Goal: Information Seeking & Learning: Learn about a topic

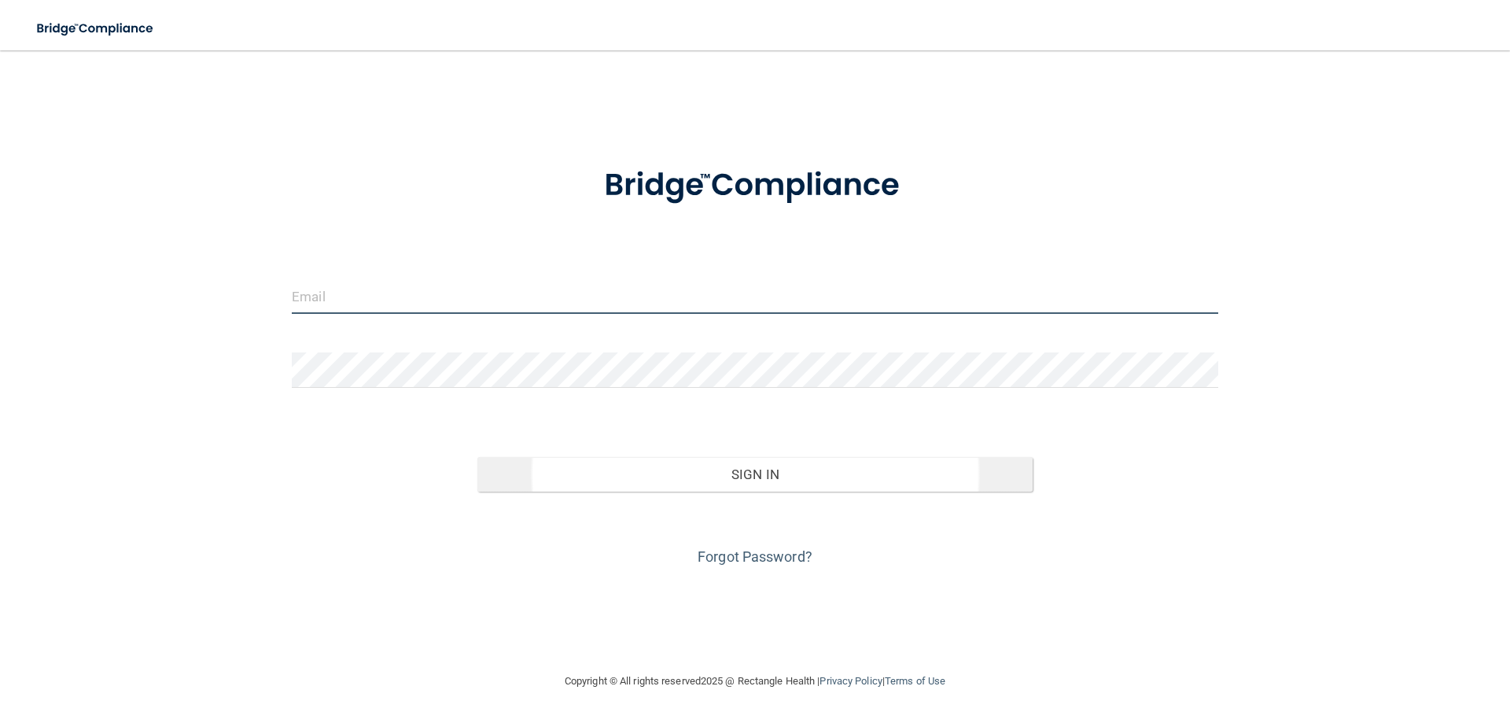
type input "info@lakecitydentalmn.com"
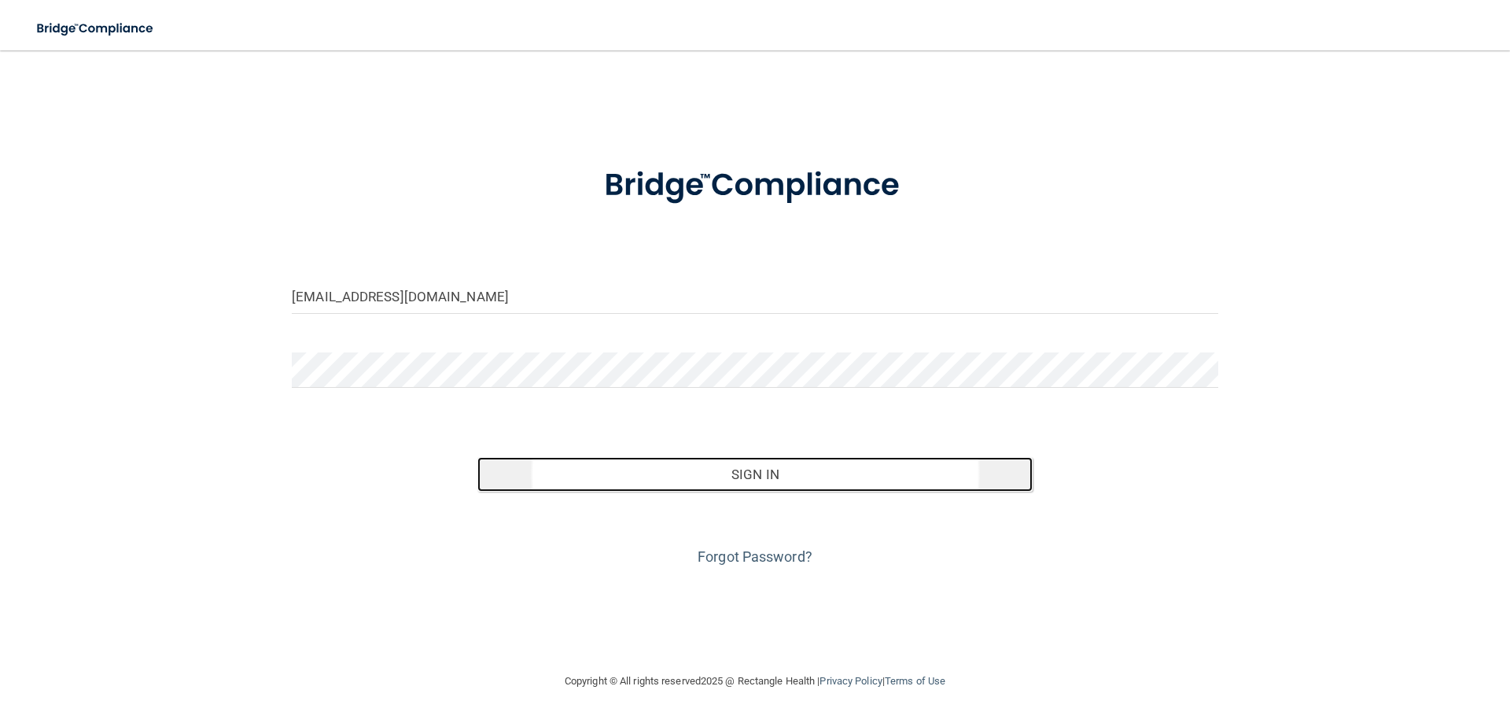
click at [747, 469] on button "Sign In" at bounding box center [755, 474] width 556 height 35
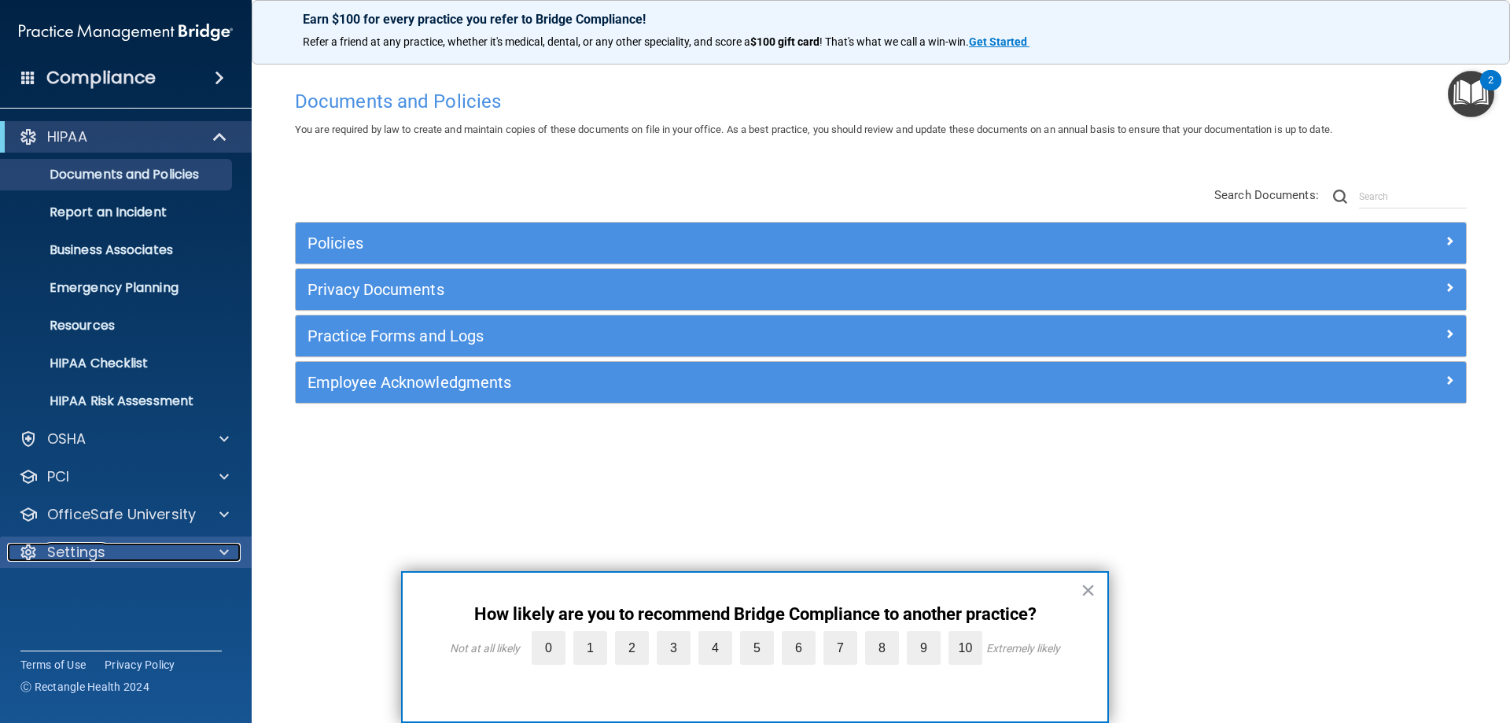
click at [221, 545] on span at bounding box center [223, 552] width 9 height 19
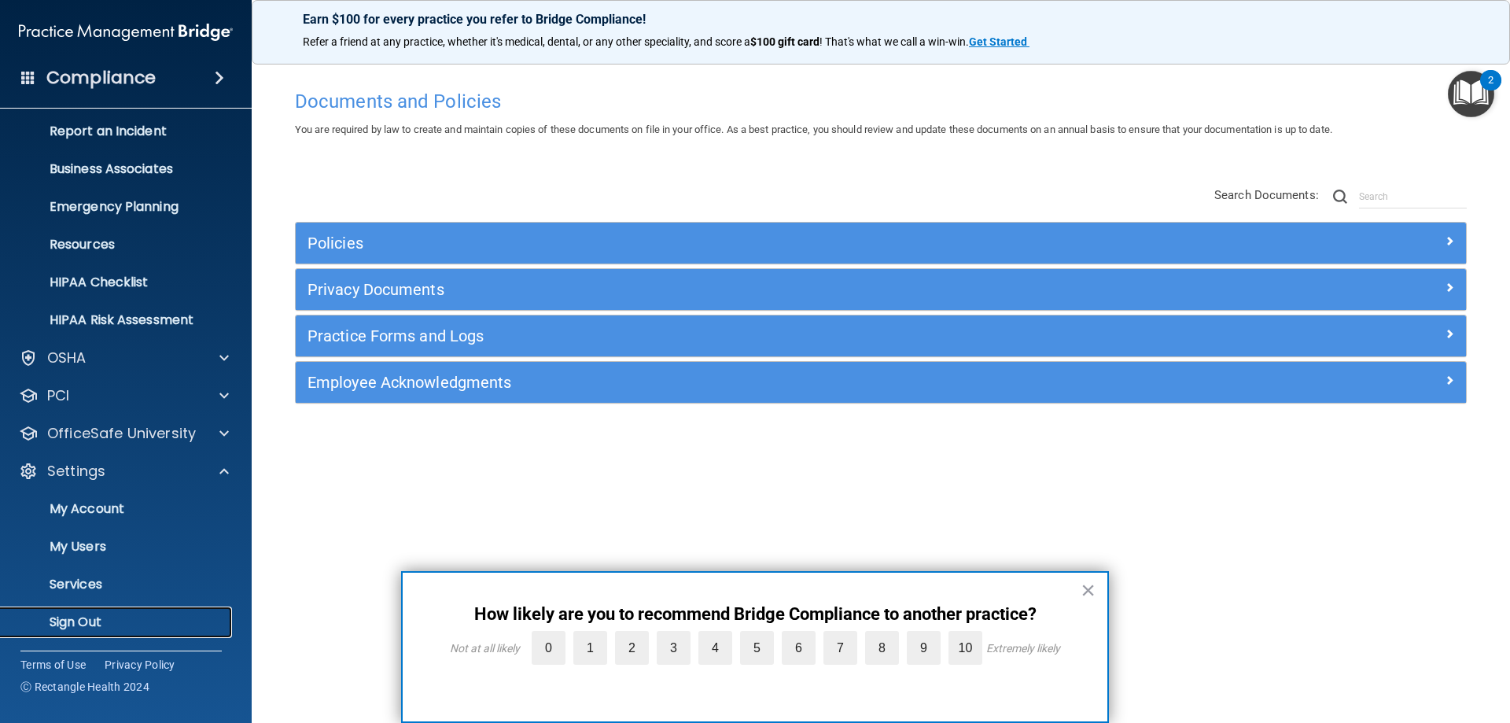
click at [94, 615] on p "Sign Out" at bounding box center [117, 622] width 215 height 16
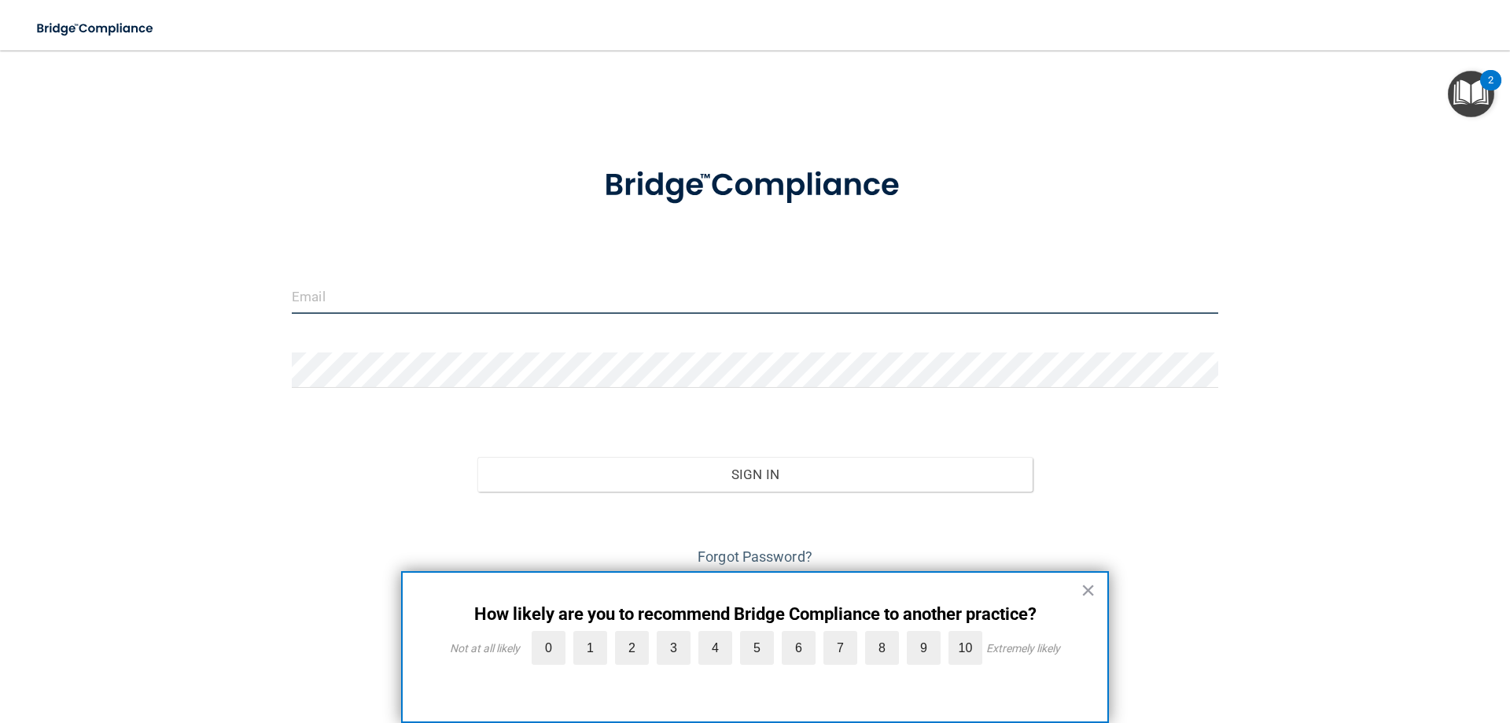
type input "info@lakecitydentalmn.com"
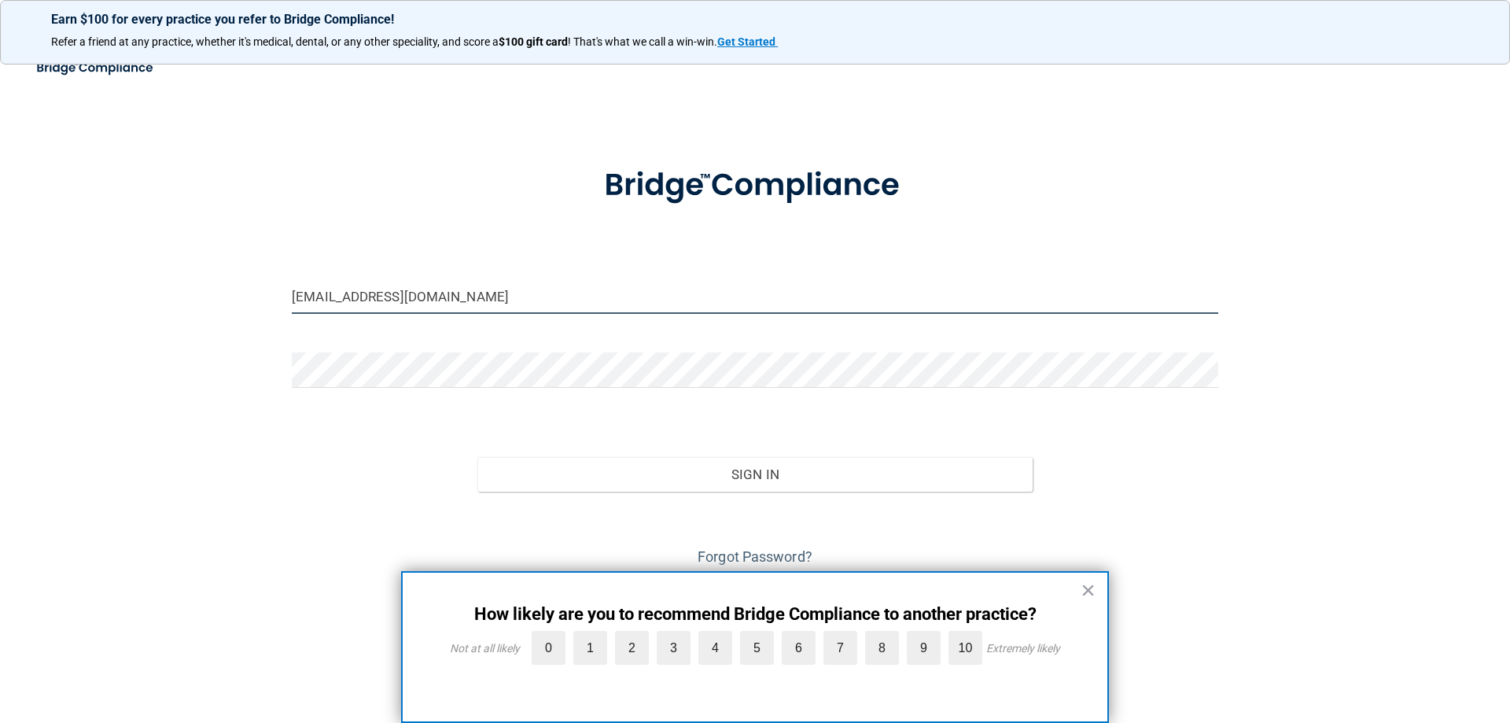
drag, startPoint x: 446, startPoint y: 295, endPoint x: 296, endPoint y: 323, distance: 152.8
click at [245, 285] on div "info@lakecitydentalmn.com Invalid email/password. You don't have permission to …" at bounding box center [754, 361] width 1447 height 590
click at [310, 305] on input "info@lakecitydentalmn.com" at bounding box center [755, 295] width 926 height 35
click at [440, 294] on input "info@lakecitydentalmn.com" at bounding box center [755, 295] width 926 height 35
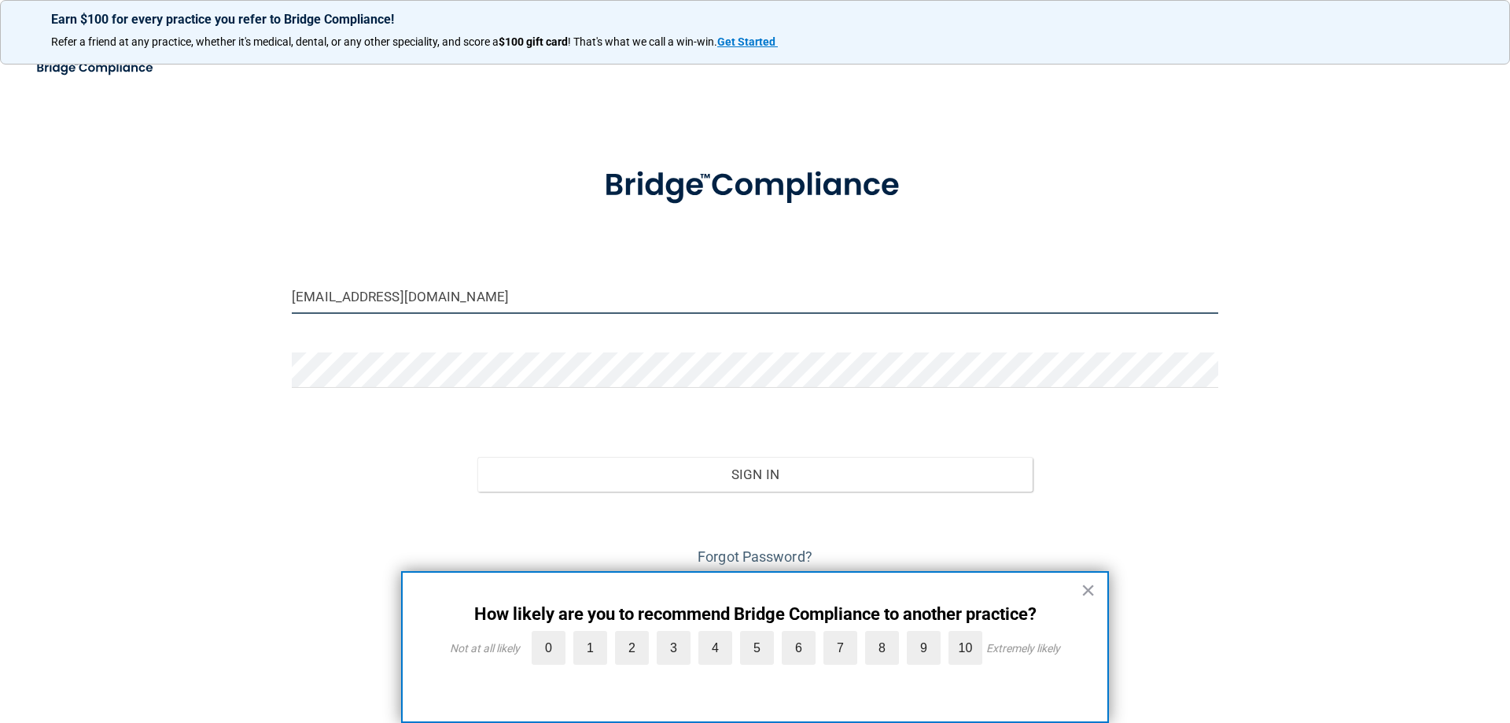
click at [429, 300] on input "info@lakecitydentalmn.com" at bounding box center [755, 295] width 926 height 35
click at [429, 301] on input "[EMAIL_ADDRESS][DOMAIN_NAME]" at bounding box center [755, 295] width 926 height 35
click at [430, 301] on input "[EMAIL_ADDRESS][DOMAIN_NAME]" at bounding box center [755, 295] width 926 height 35
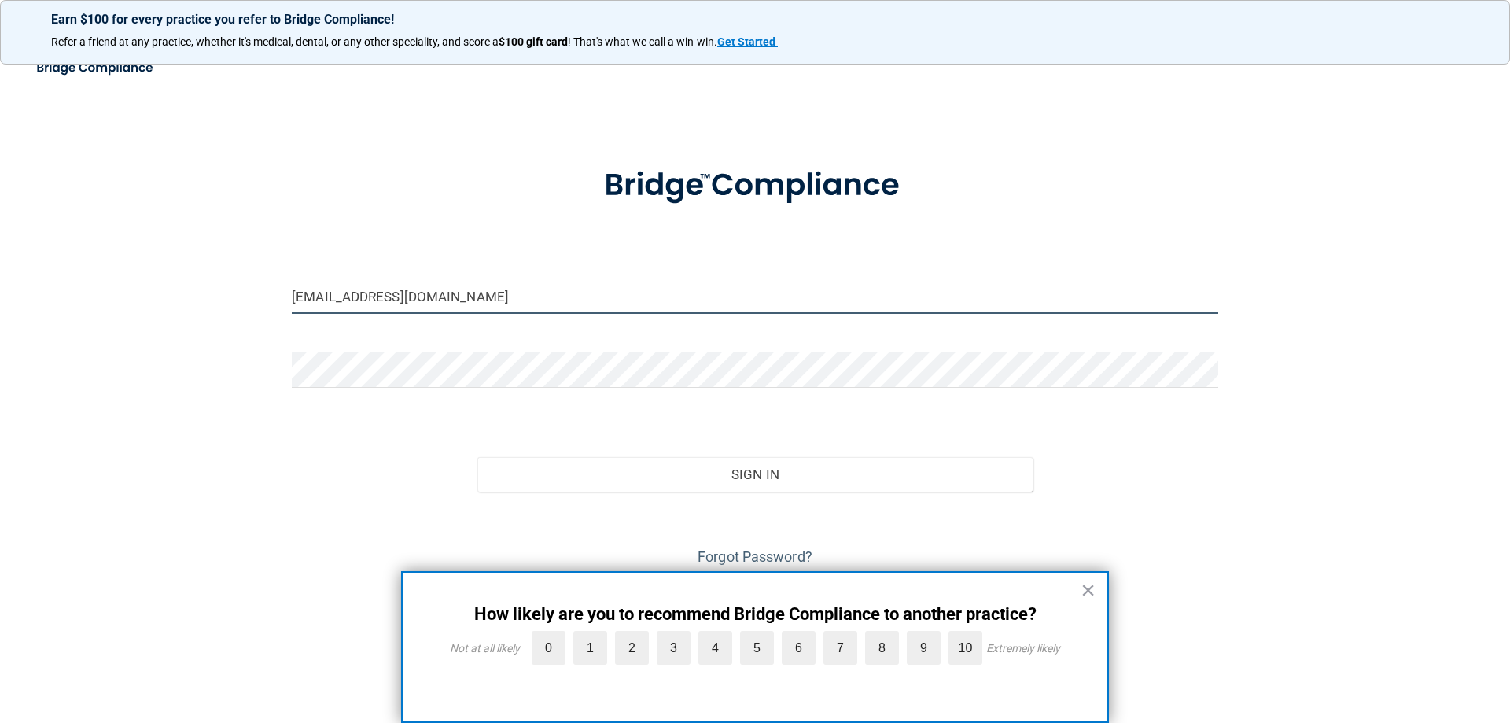
click at [430, 300] on input "[EMAIL_ADDRESS][DOMAIN_NAME]" at bounding box center [755, 295] width 926 height 35
click at [430, 302] on input "[EMAIL_ADDRESS][DOMAIN_NAME]" at bounding box center [755, 295] width 926 height 35
click at [439, 300] on input "[EMAIL_ADDRESS][DOMAIN_NAME]" at bounding box center [755, 295] width 926 height 35
click at [439, 299] on input "[EMAIL_ADDRESS][DOMAIN_NAME]" at bounding box center [755, 295] width 926 height 35
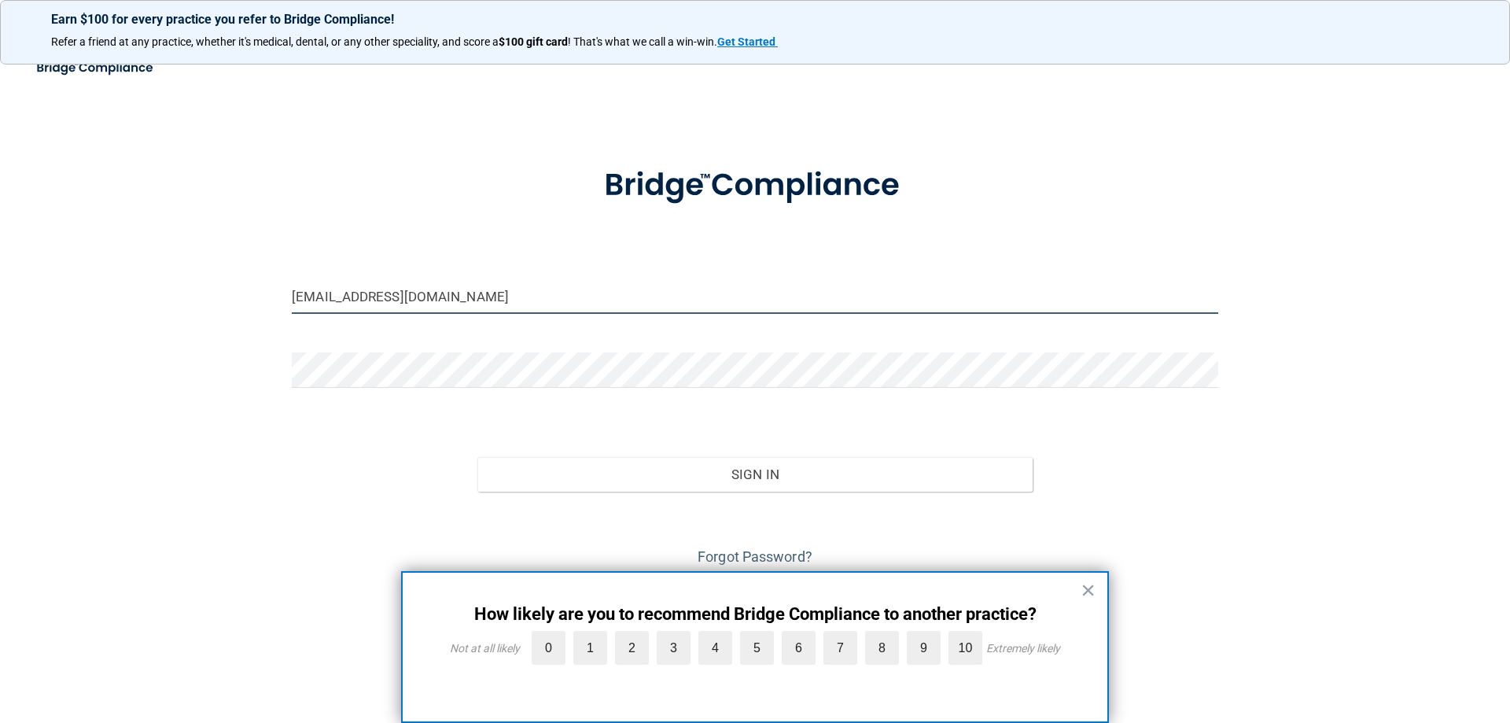
drag, startPoint x: 439, startPoint y: 299, endPoint x: 258, endPoint y: 329, distance: 183.3
click at [224, 308] on div "info@lakecitydentalmn.com Invalid email/password. You don't have permission to …" at bounding box center [754, 361] width 1447 height 590
click at [506, 307] on input "[EMAIL_ADDRESS][DOMAIN_NAME]" at bounding box center [755, 295] width 926 height 35
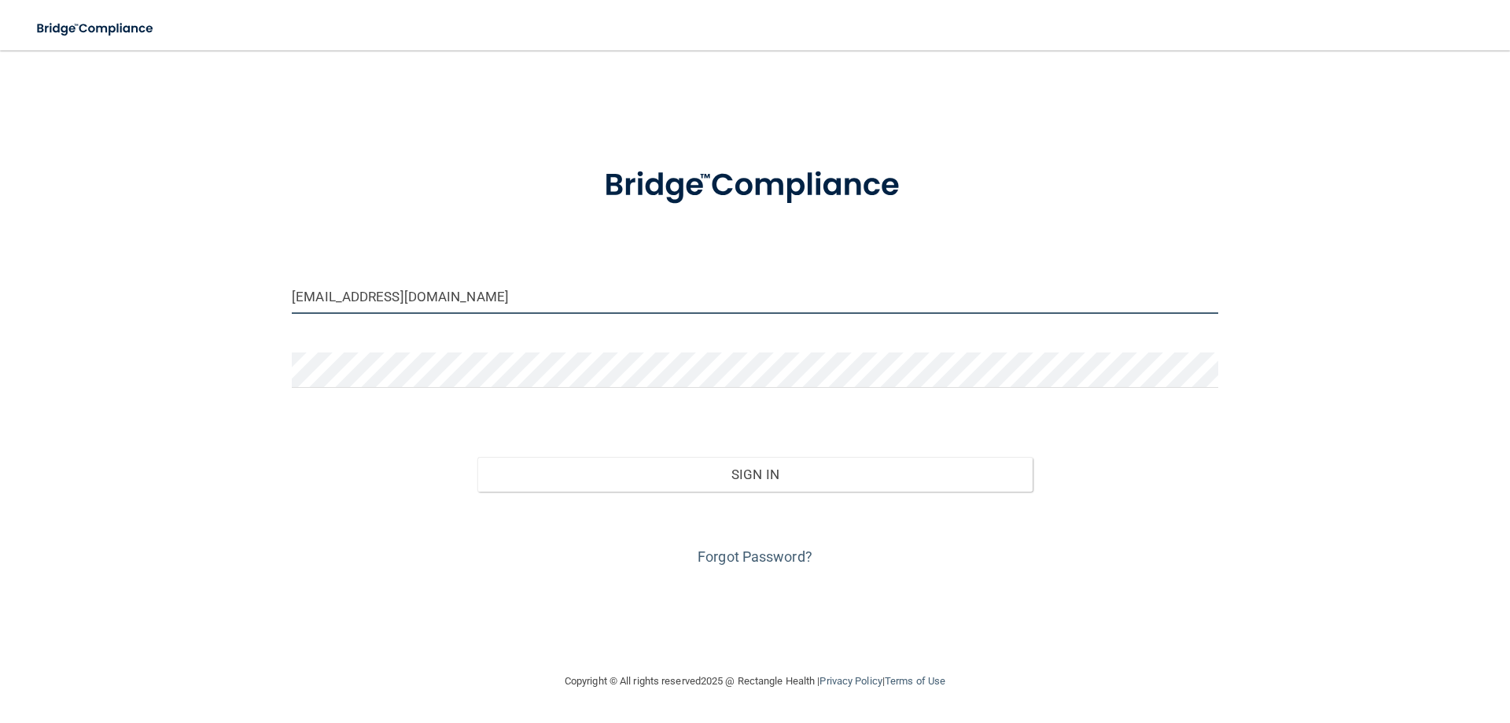
drag, startPoint x: 441, startPoint y: 295, endPoint x: 259, endPoint y: 295, distance: 181.6
click at [259, 295] on div "info@lakecitydentalmn.com Invalid email/password. You don't have permission to …" at bounding box center [754, 361] width 1447 height 590
drag, startPoint x: 482, startPoint y: 302, endPoint x: 268, endPoint y: 287, distance: 214.4
click at [268, 287] on div "info@lakecitydentalmn.com Invalid email/password. You don't have permission to …" at bounding box center [754, 361] width 1447 height 590
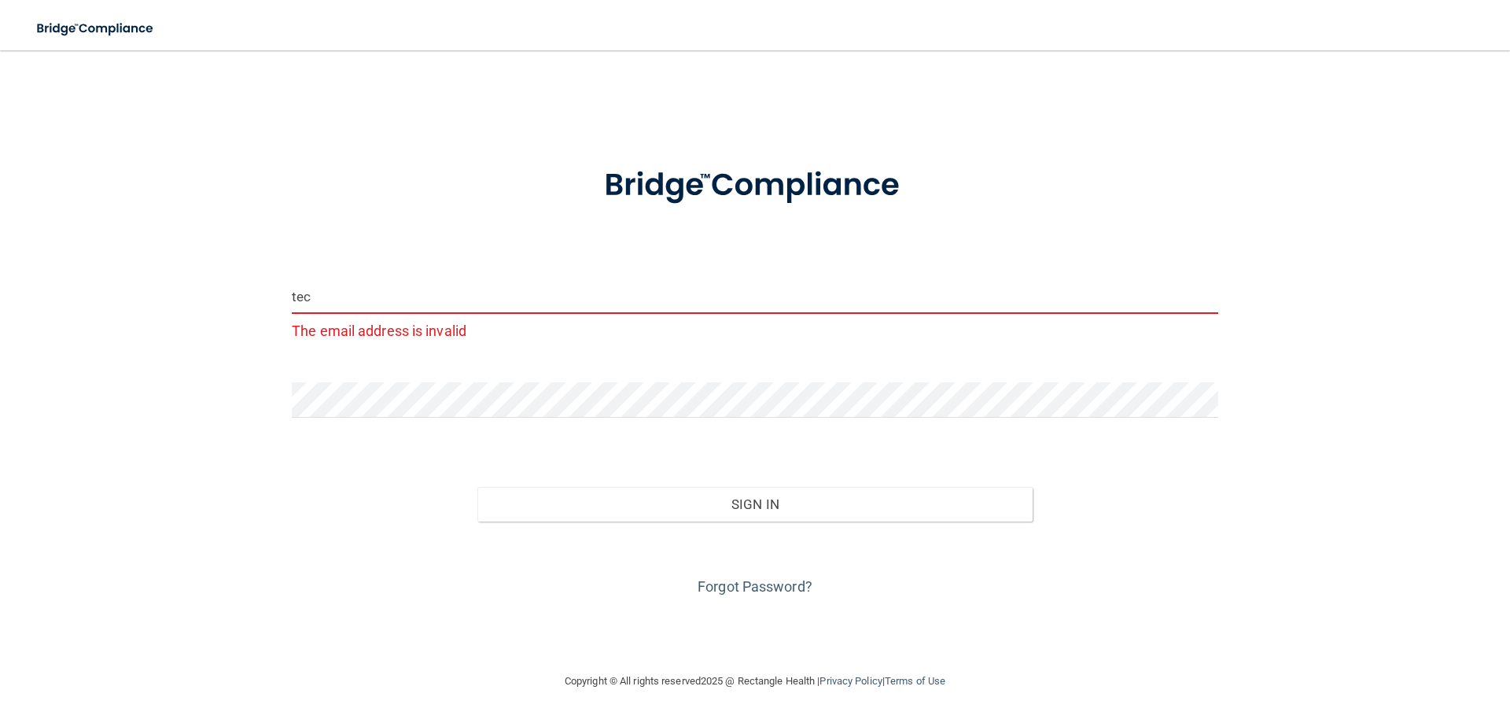
type input "[EMAIL_ADDRESS][DOMAIN_NAME]"
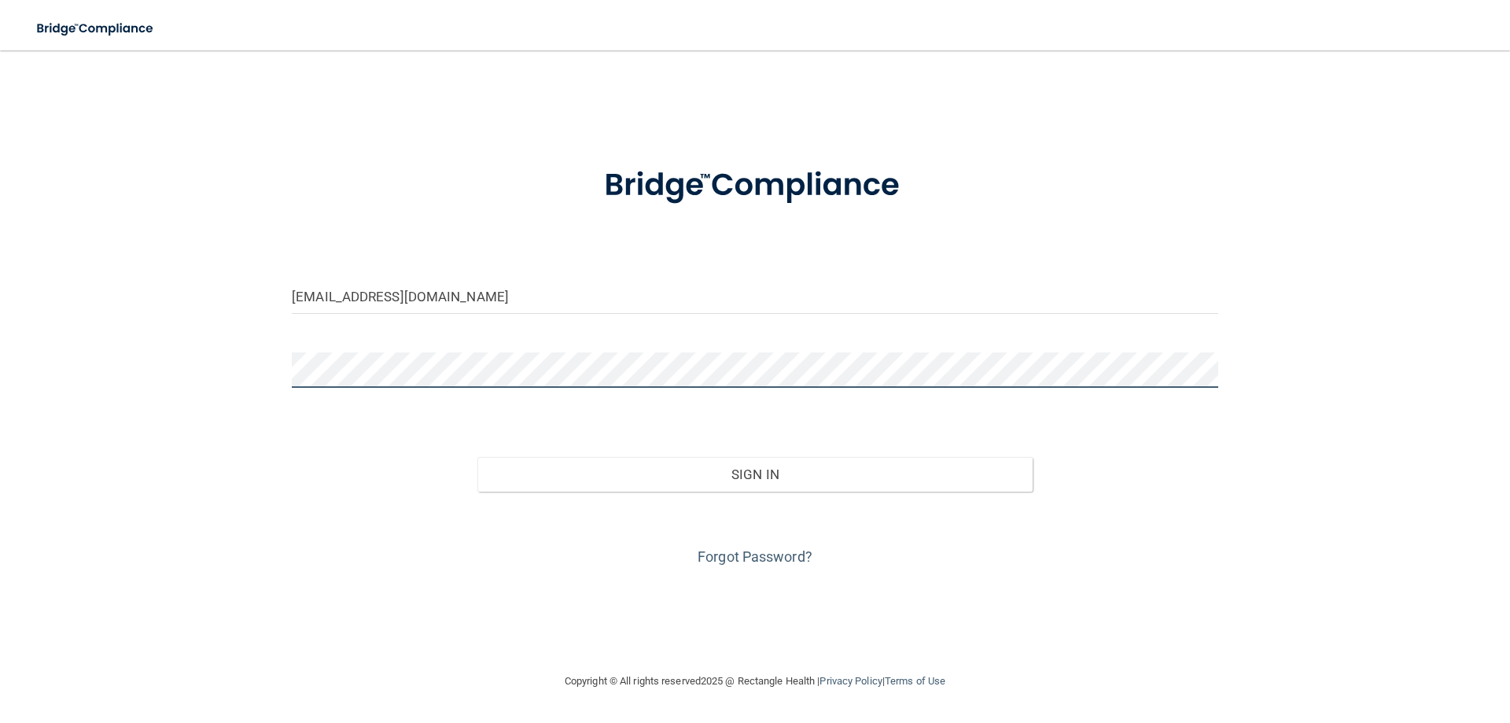
click at [186, 357] on div "tec8212@gmail.com Invalid email/password. You don't have permission to access t…" at bounding box center [754, 361] width 1447 height 590
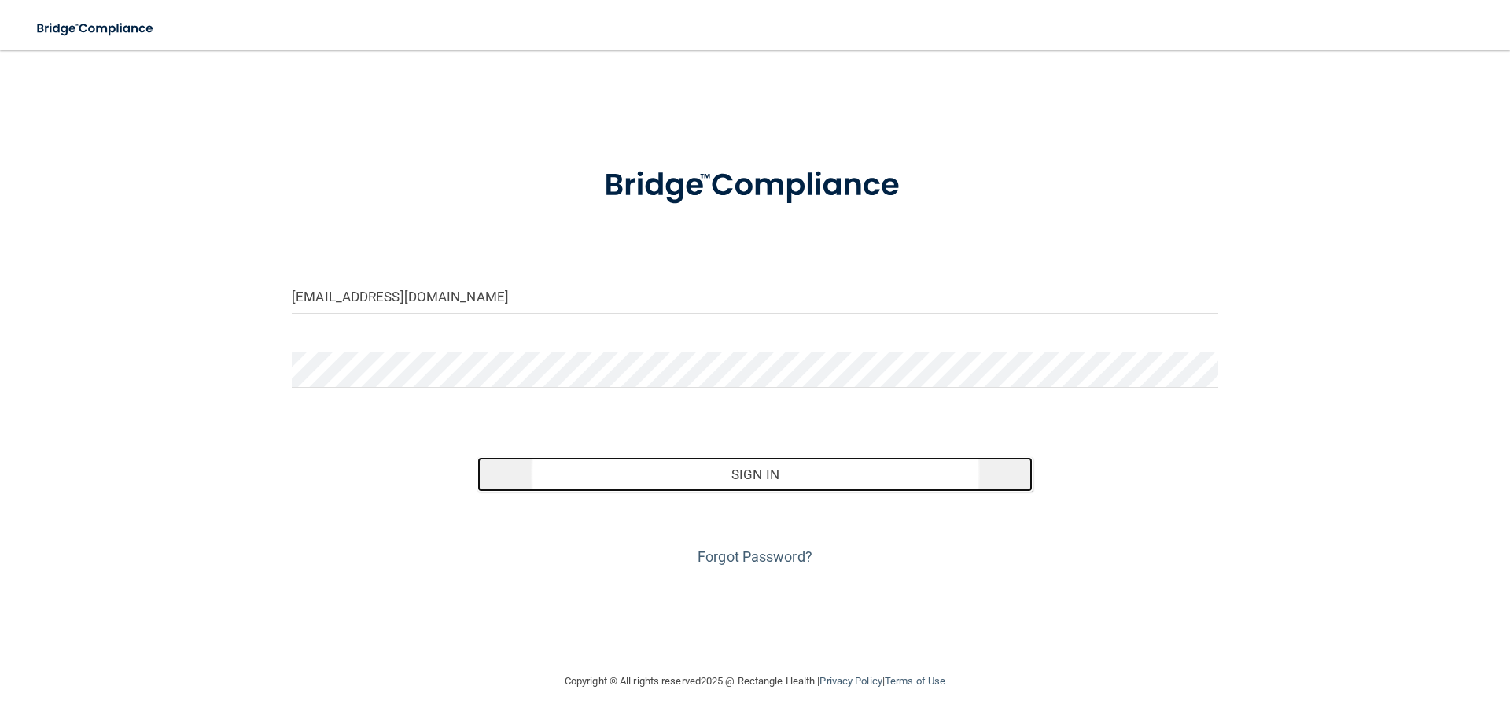
click at [723, 475] on button "Sign In" at bounding box center [755, 474] width 556 height 35
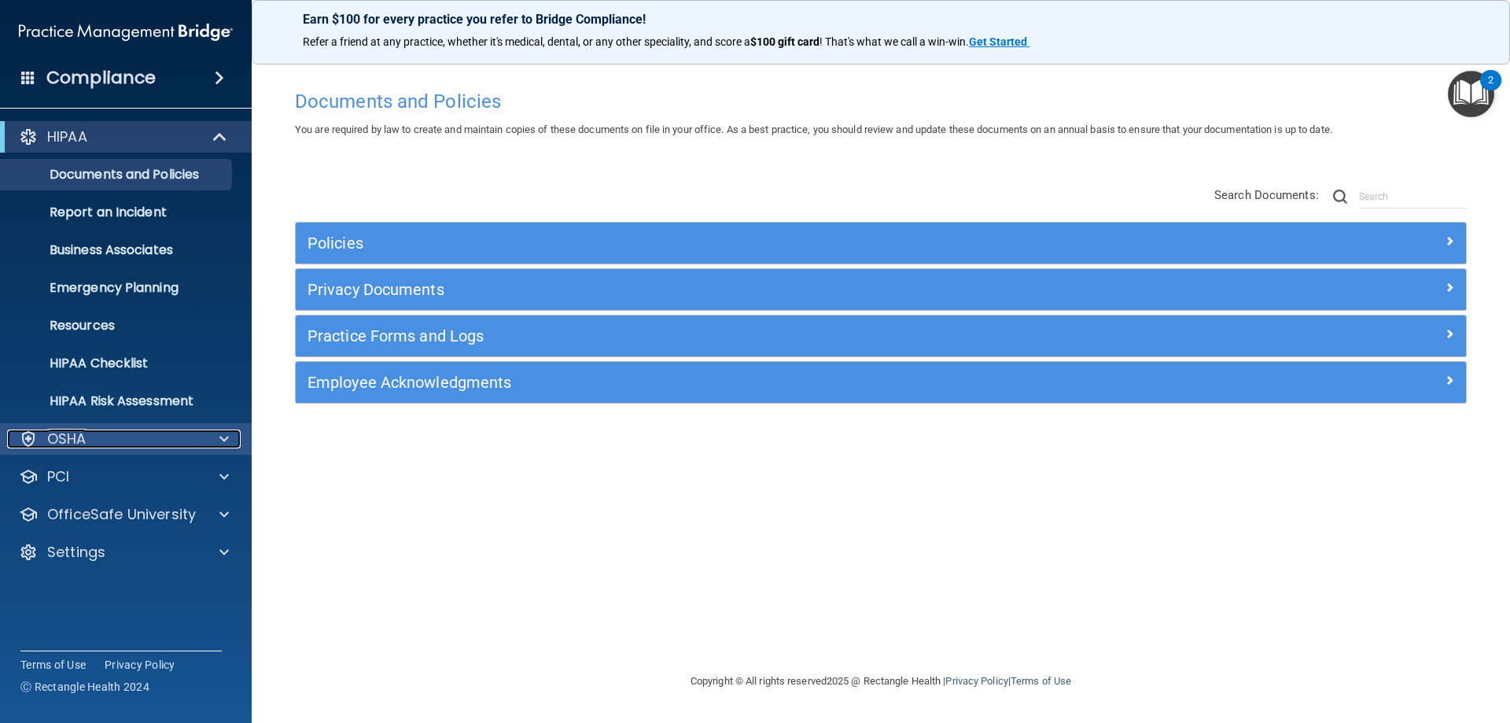
click at [205, 442] on div at bounding box center [221, 438] width 39 height 19
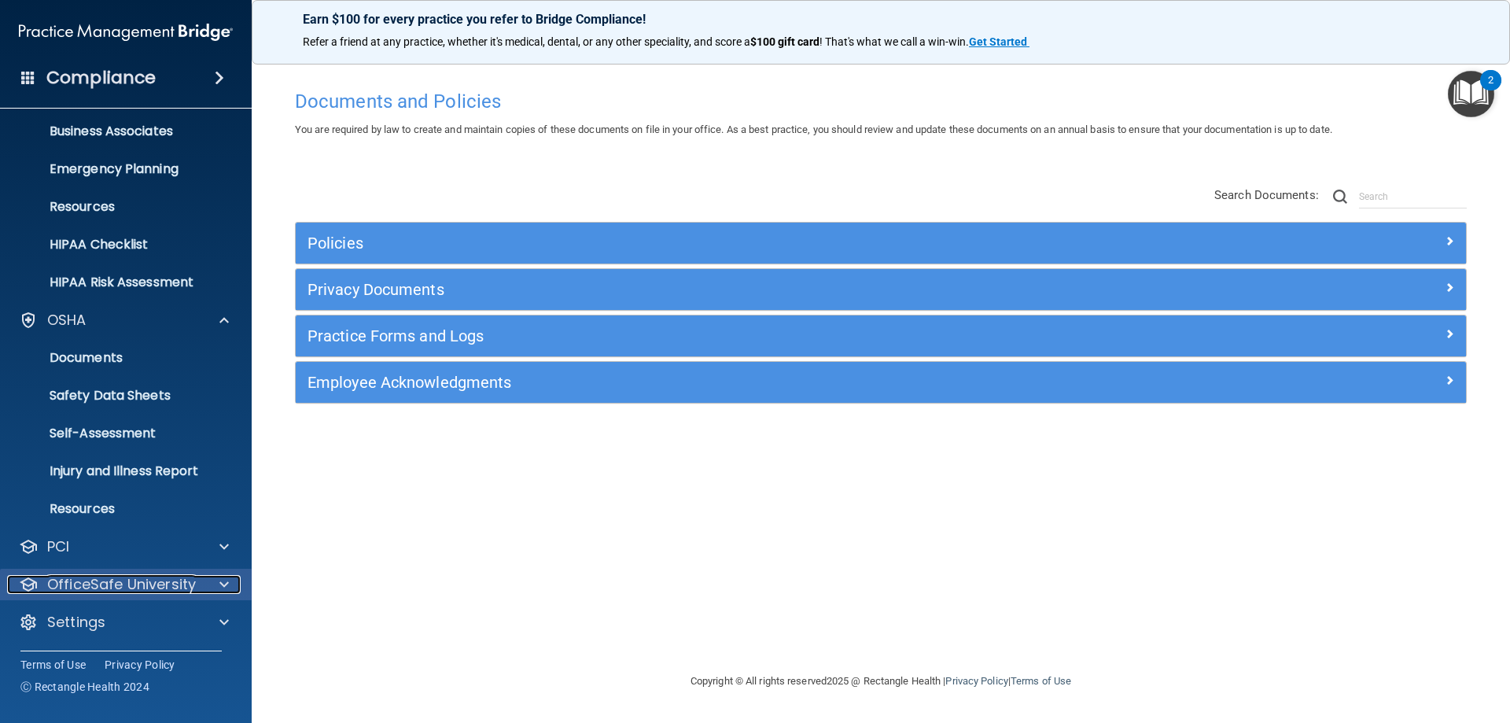
click at [211, 583] on div at bounding box center [221, 584] width 39 height 19
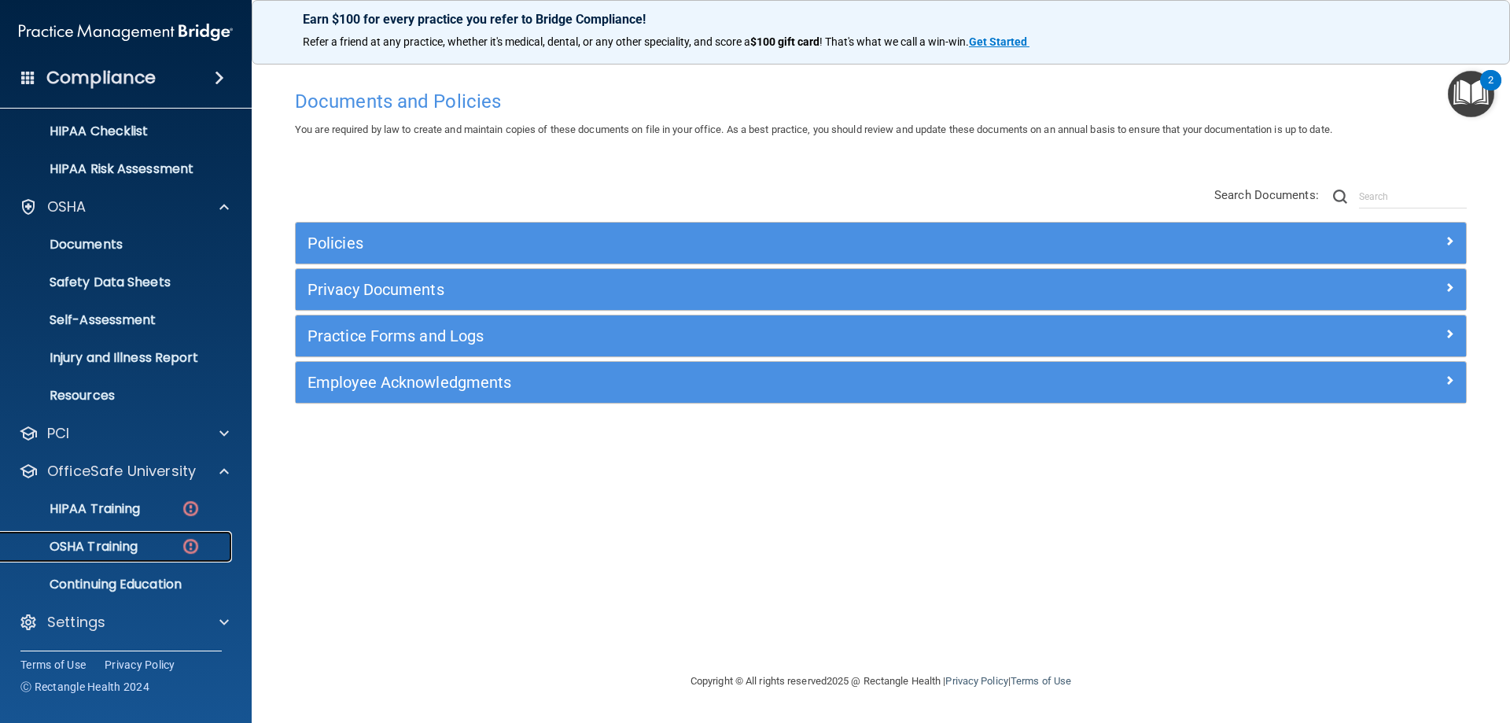
click at [96, 543] on p "OSHA Training" at bounding box center [73, 547] width 127 height 16
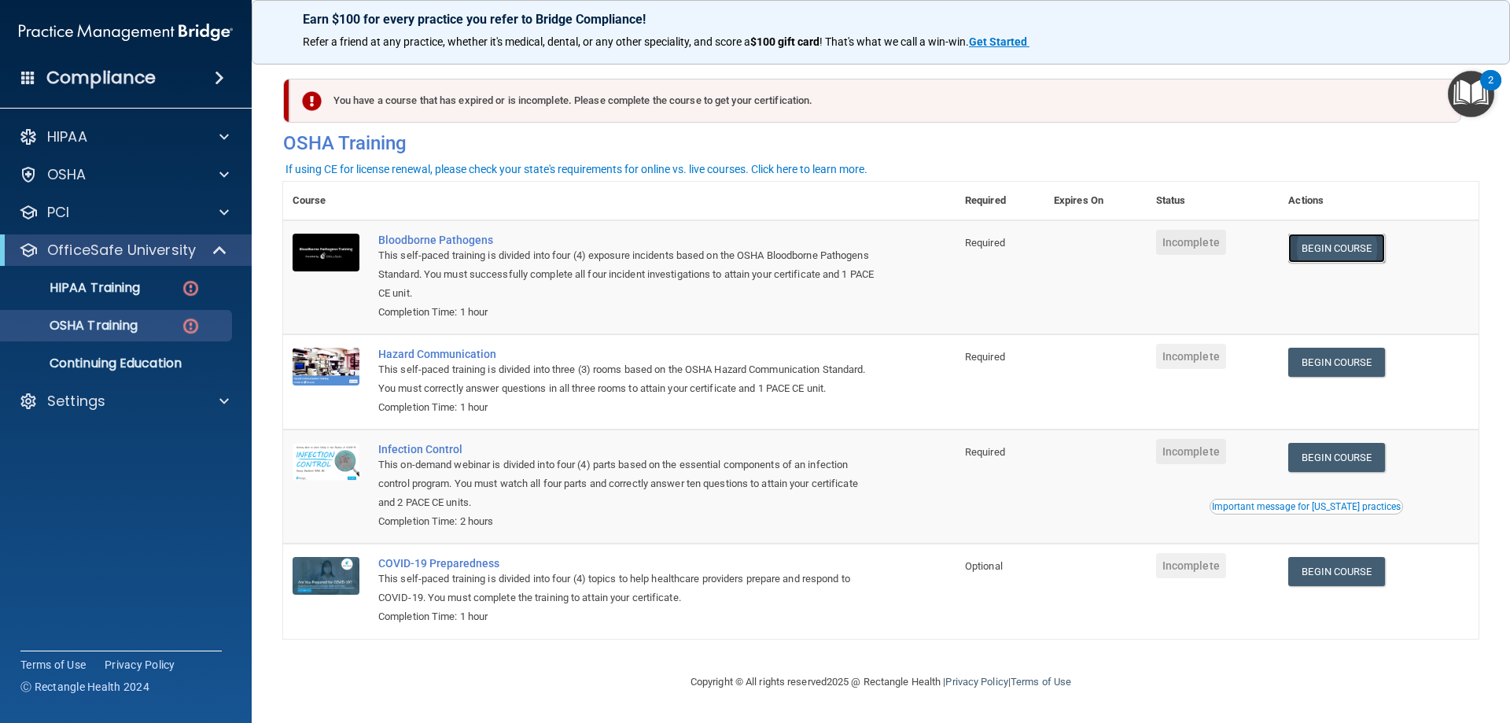
click at [1363, 241] on link "Begin Course" at bounding box center [1336, 248] width 96 height 29
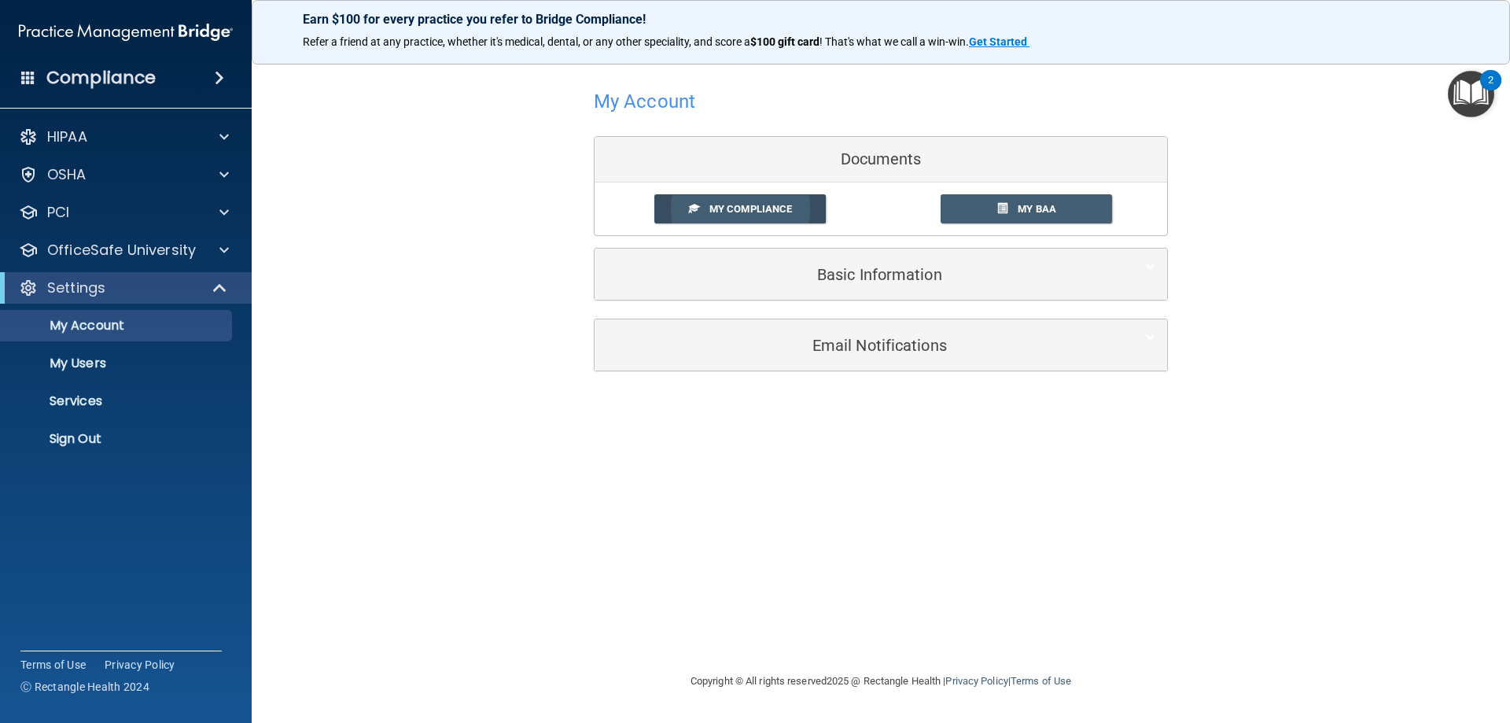
click at [770, 209] on span "My Compliance" at bounding box center [750, 209] width 83 height 12
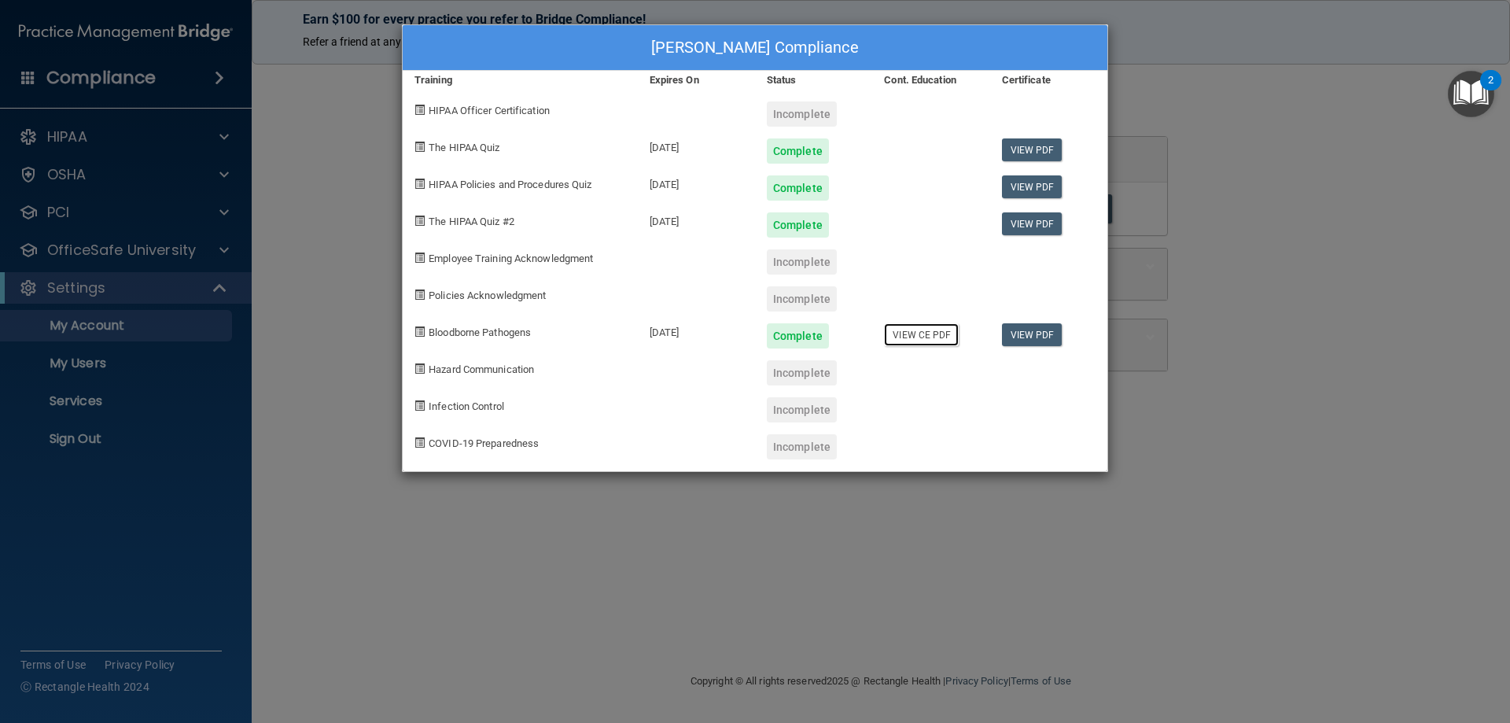
click at [931, 338] on link "View CE PDF" at bounding box center [921, 334] width 75 height 23
click at [1279, 101] on div "LaiLoni Lane's Compliance Training Expires On Status Cont. Education Certificat…" at bounding box center [755, 361] width 1510 height 723
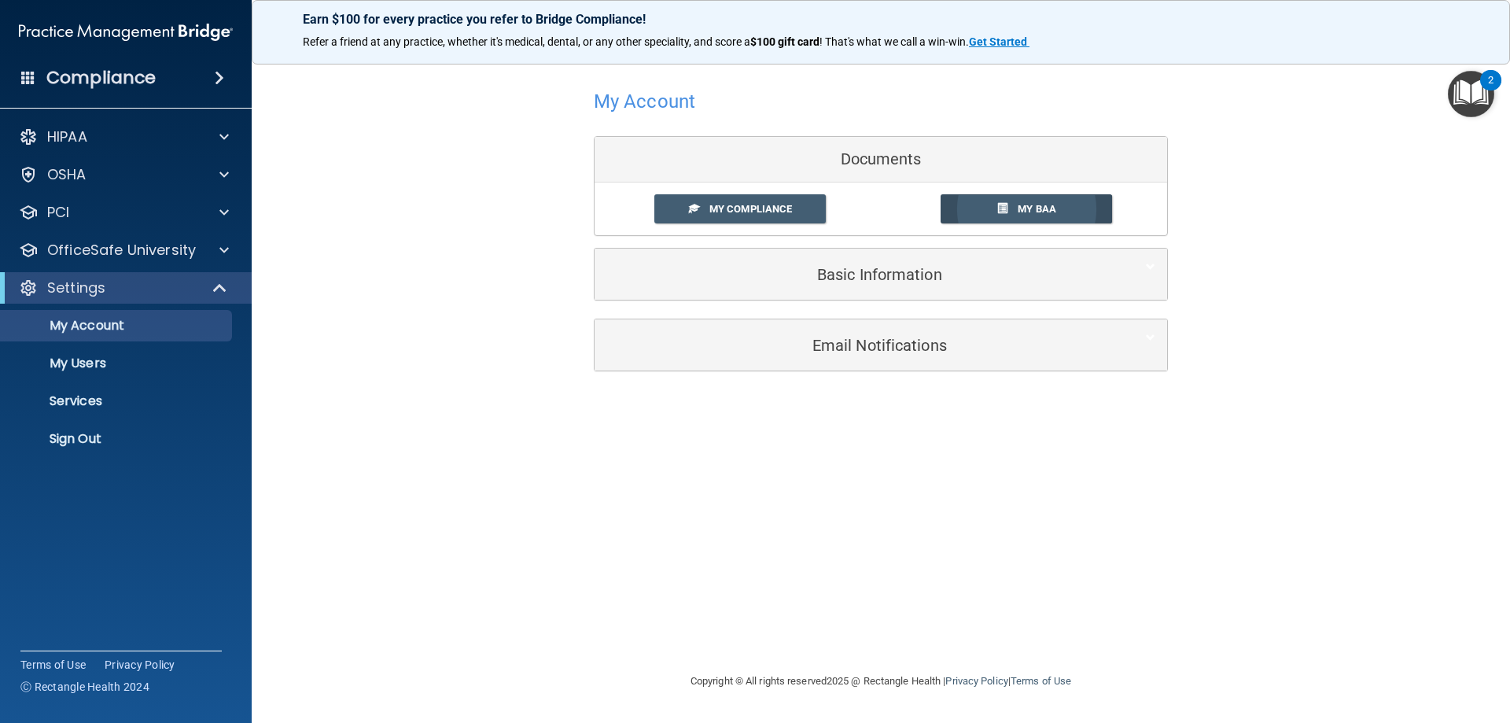
click at [1046, 213] on span "My BAA" at bounding box center [1037, 209] width 39 height 12
click at [98, 248] on p "OfficeSafe University" at bounding box center [121, 250] width 149 height 19
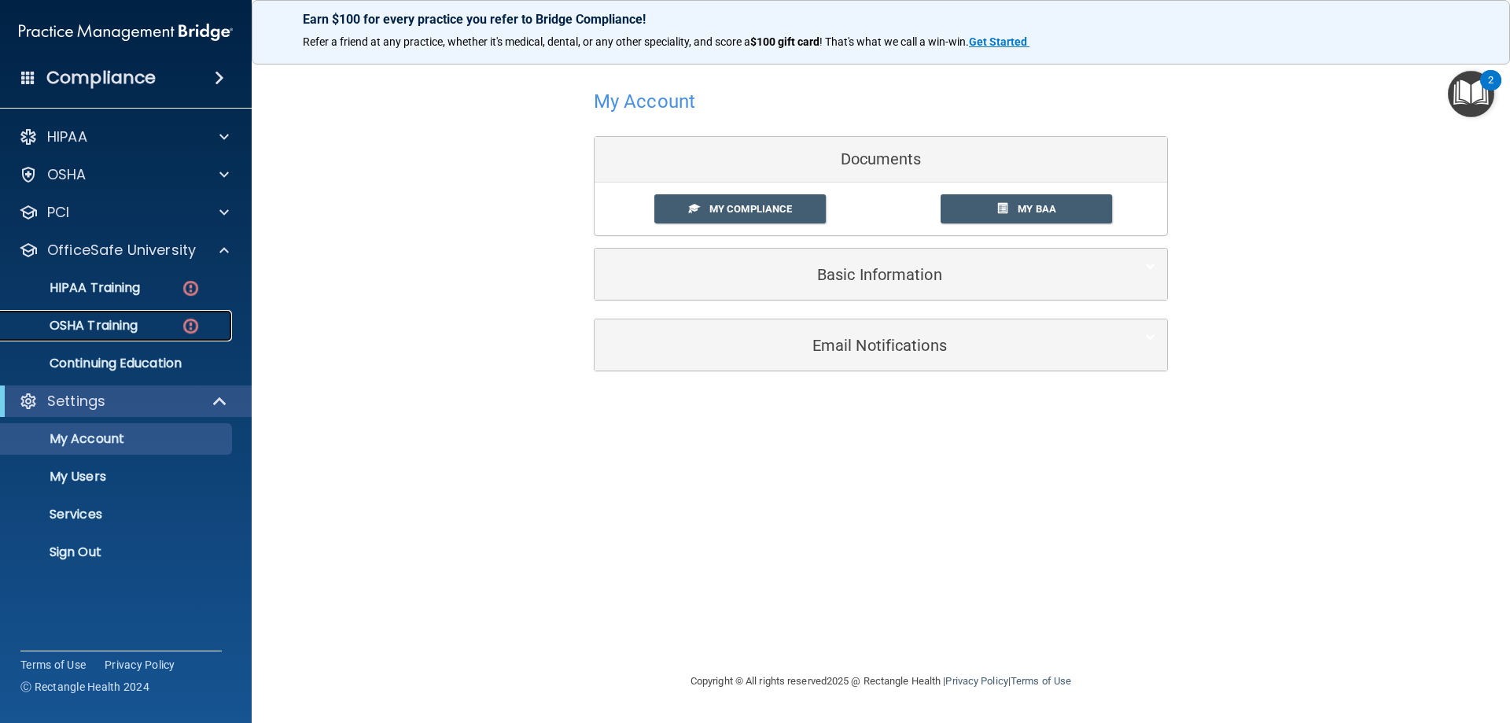
click at [113, 323] on p "OSHA Training" at bounding box center [73, 326] width 127 height 16
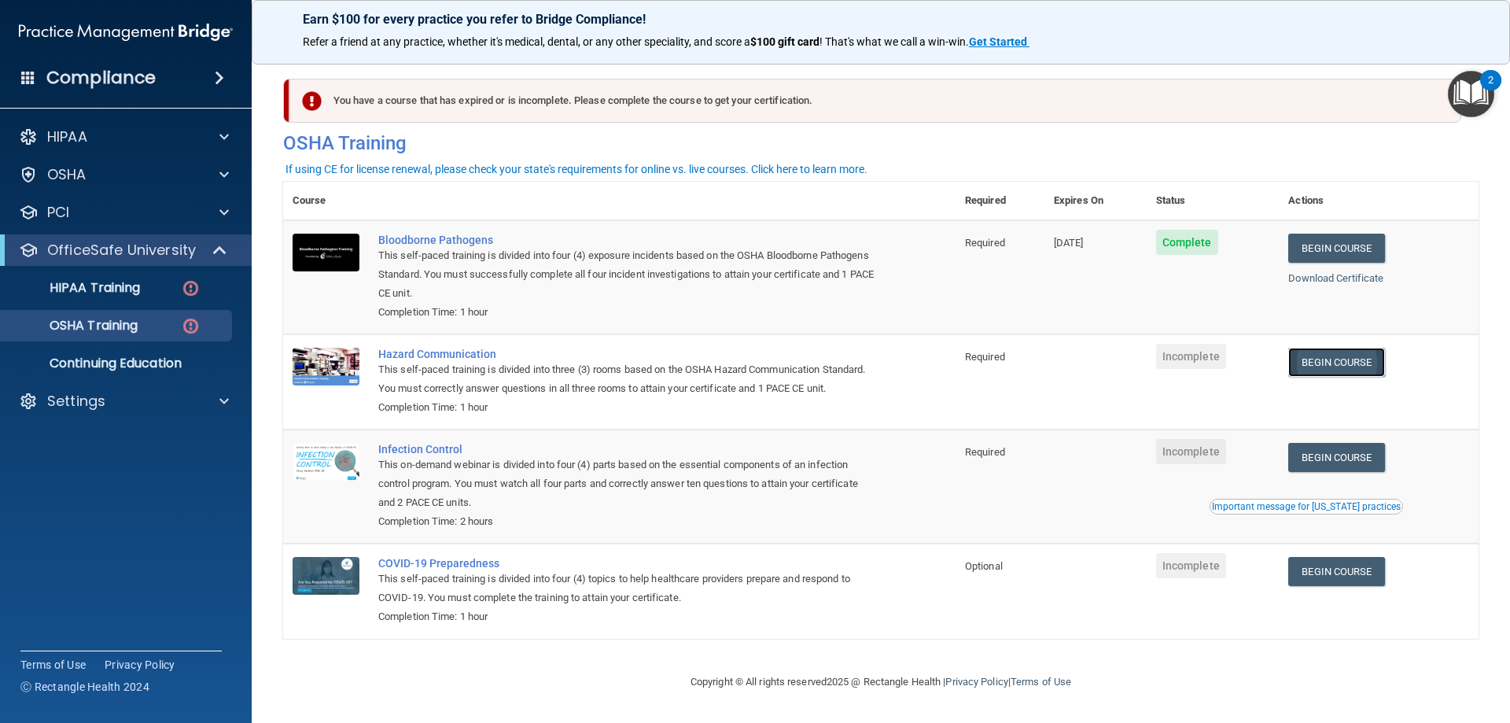
click at [1337, 355] on link "Begin Course" at bounding box center [1336, 362] width 96 height 29
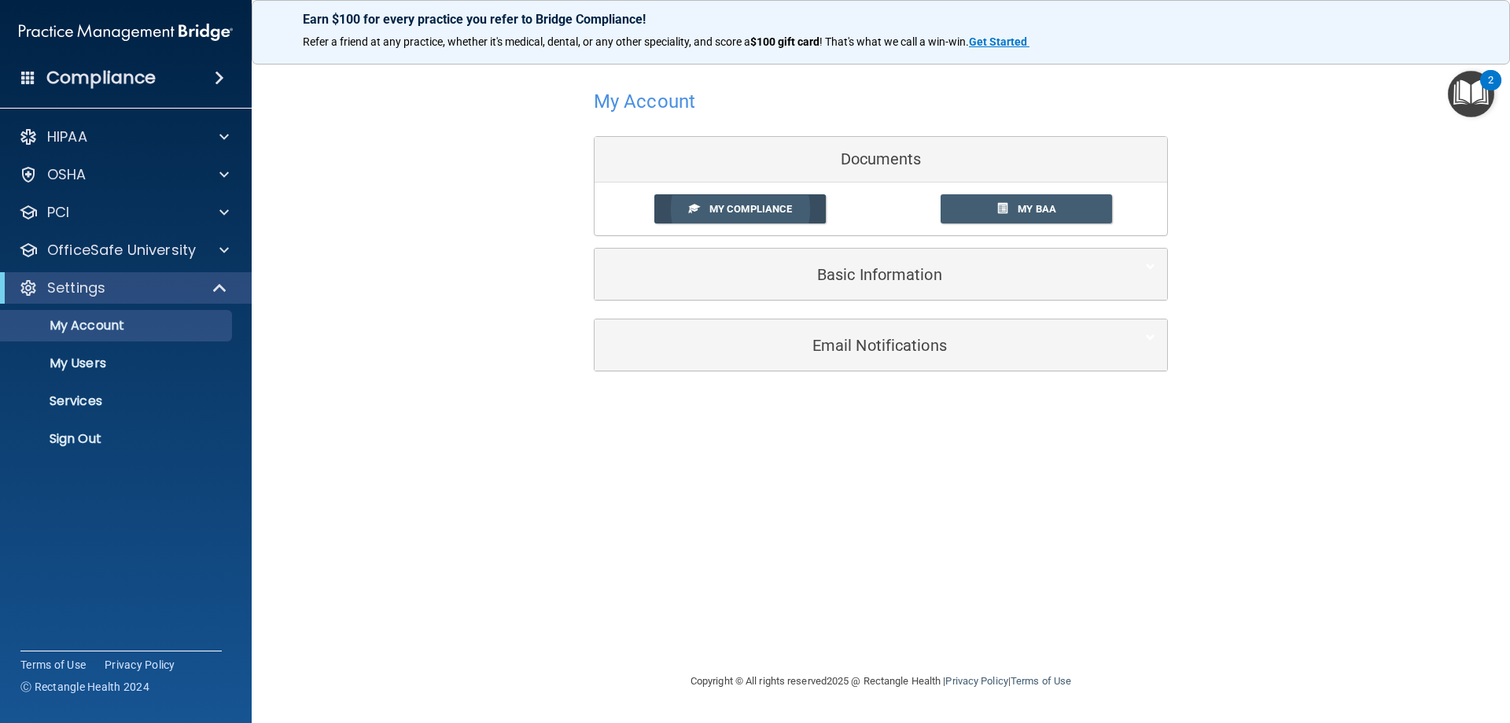
click at [749, 209] on span "My Compliance" at bounding box center [750, 209] width 83 height 12
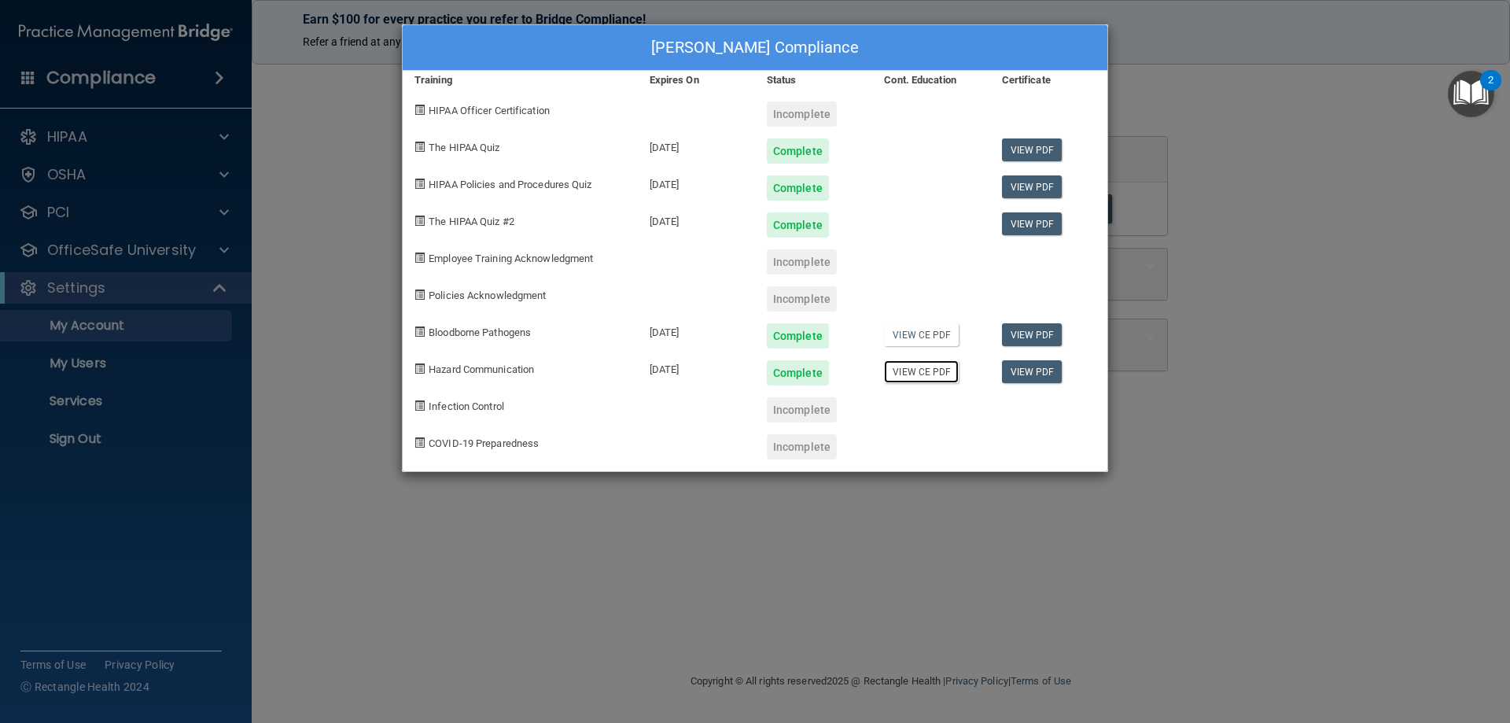
click at [914, 370] on link "View CE PDF" at bounding box center [921, 371] width 75 height 23
click at [348, 207] on div "LaiLoni Lane's Compliance Training Expires On Status Cont. Education Certificat…" at bounding box center [755, 361] width 1510 height 723
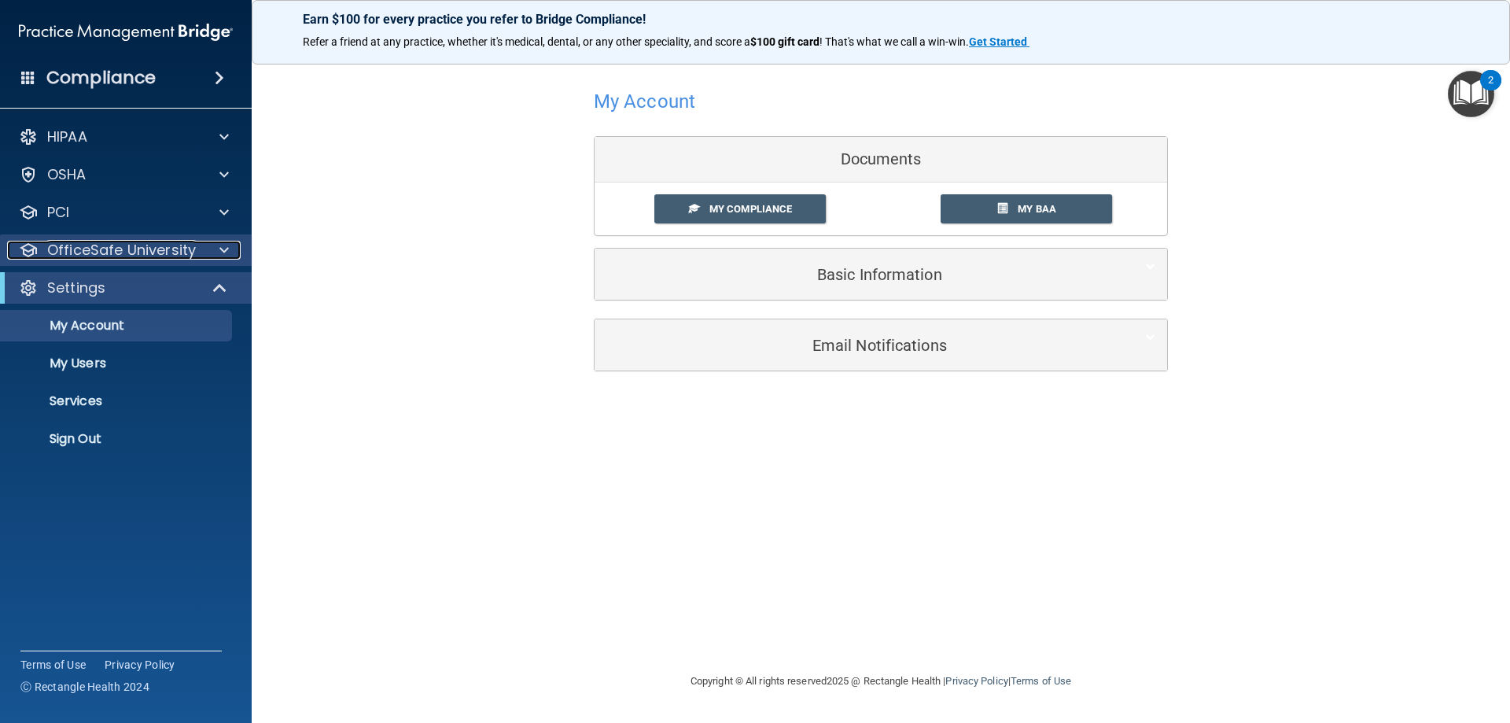
click at [212, 250] on div at bounding box center [221, 250] width 39 height 19
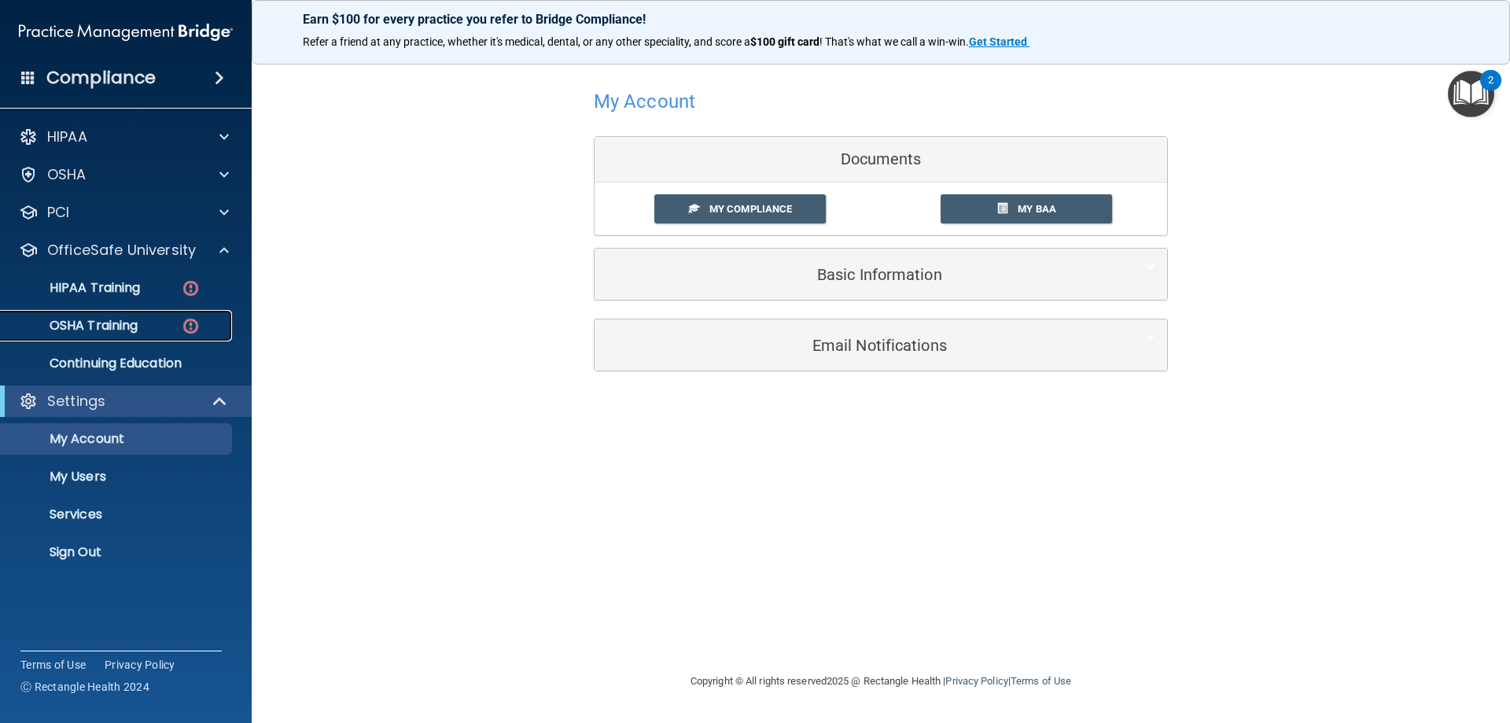
click at [82, 320] on p "OSHA Training" at bounding box center [73, 326] width 127 height 16
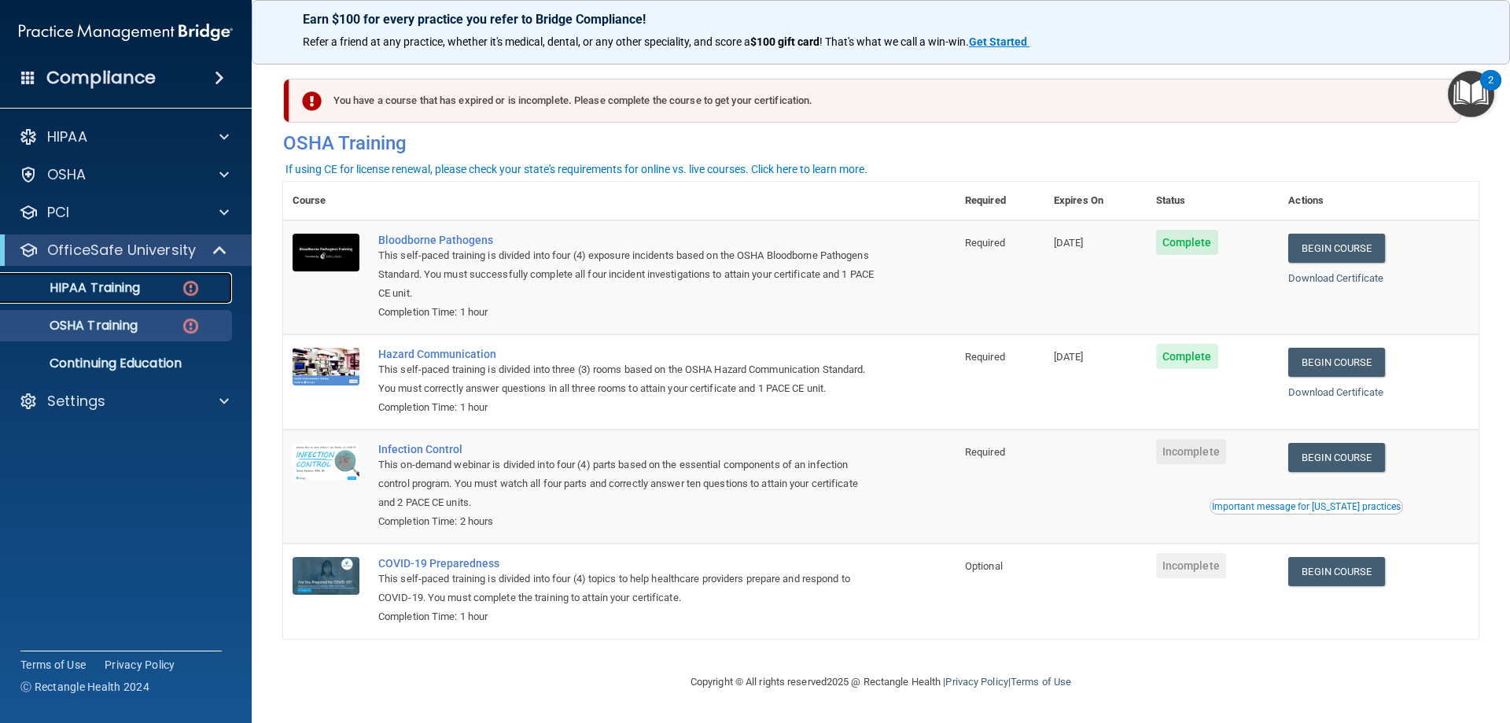
click at [148, 282] on div "HIPAA Training" at bounding box center [117, 288] width 215 height 16
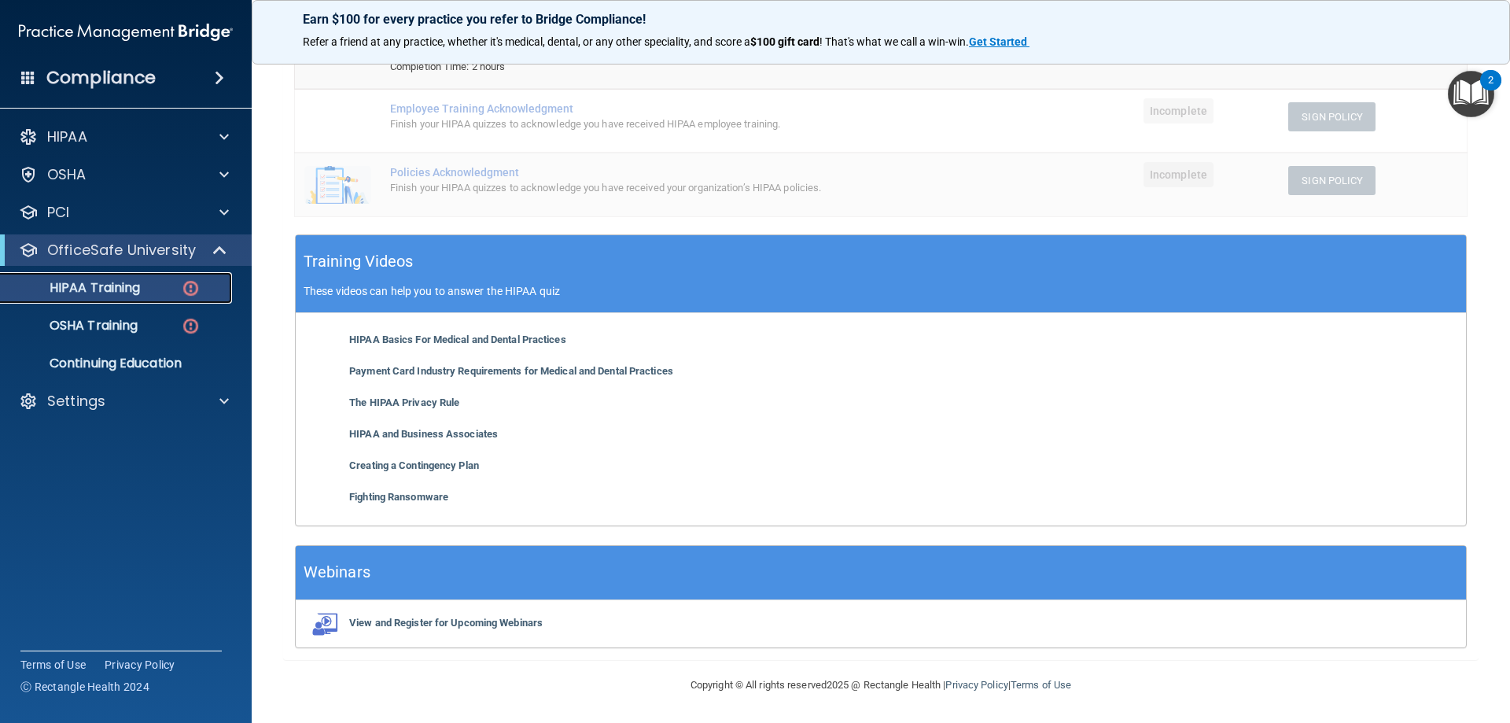
scroll to position [126, 0]
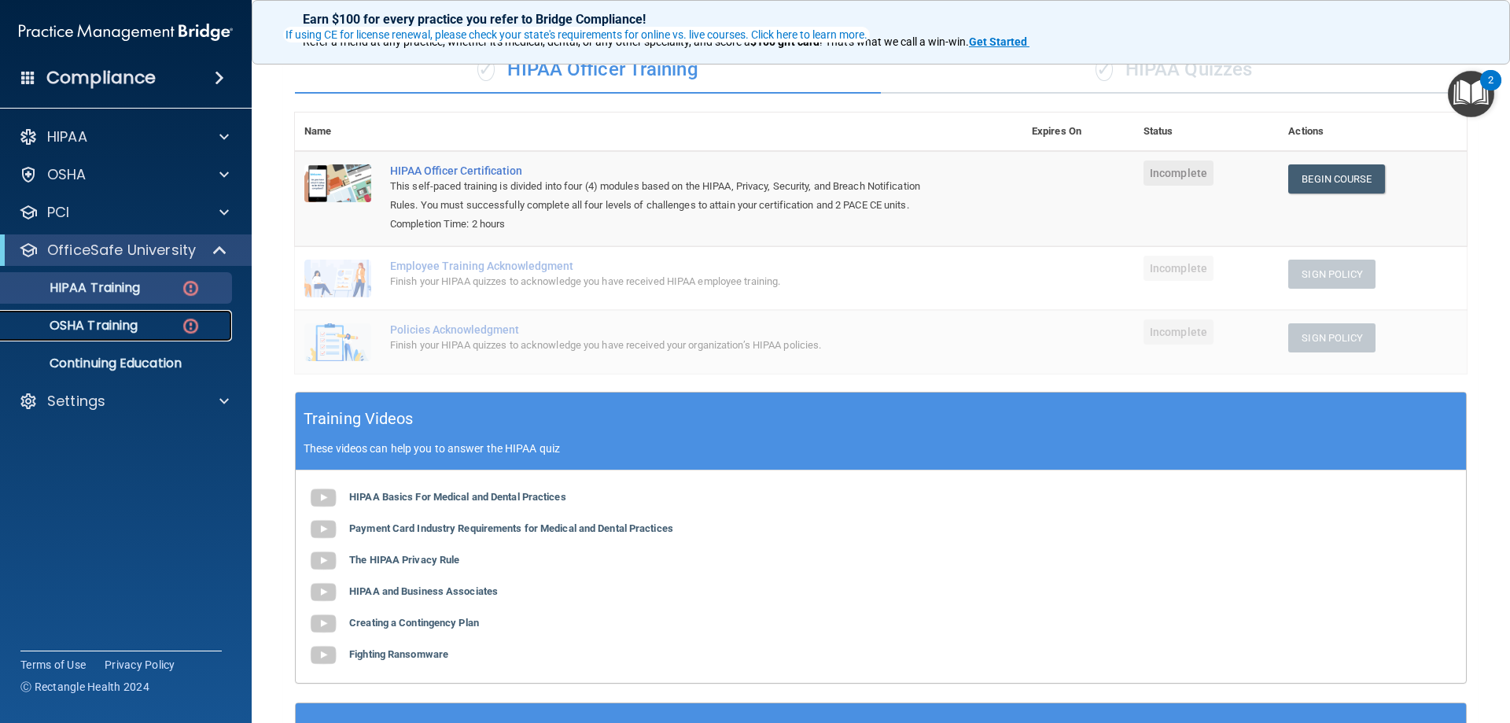
click at [149, 318] on div "OSHA Training" at bounding box center [117, 326] width 215 height 16
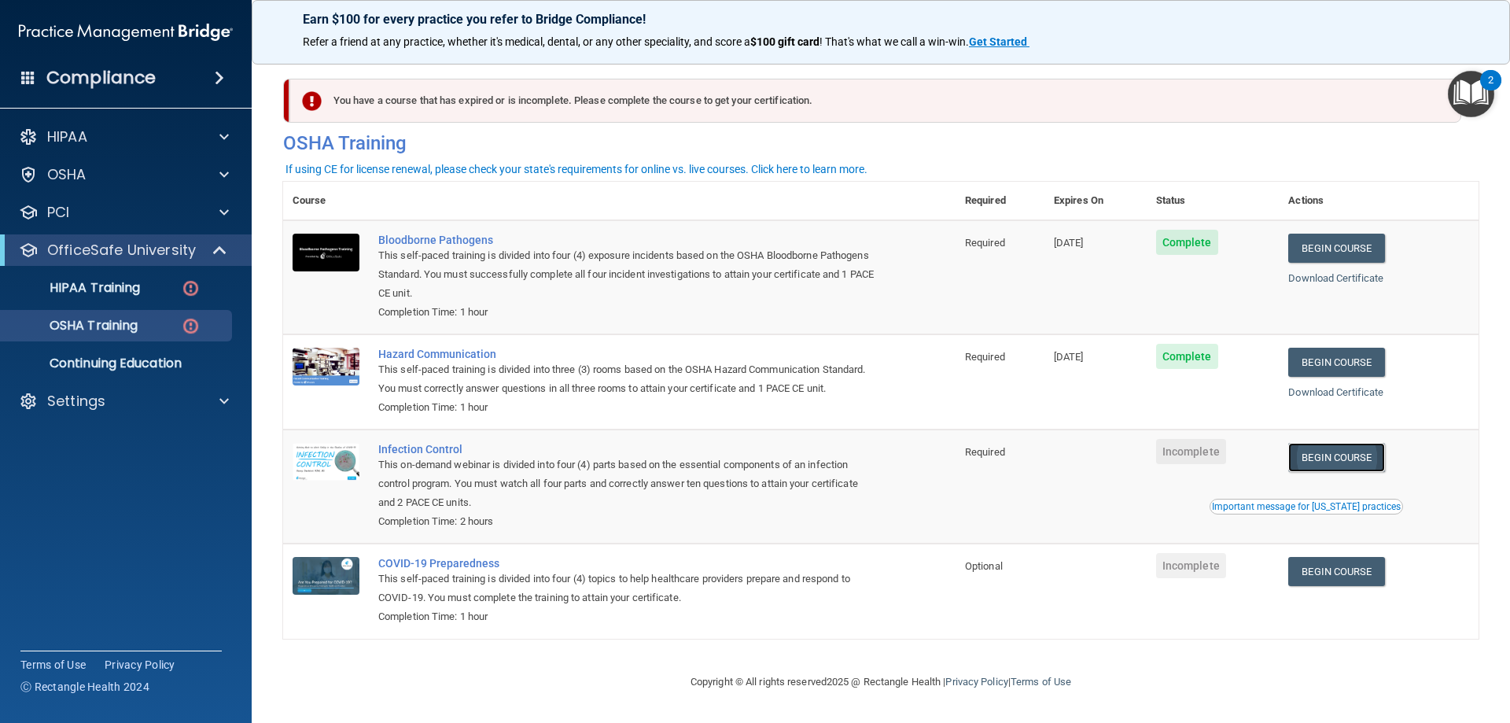
click at [1317, 454] on link "Begin Course" at bounding box center [1336, 457] width 96 height 29
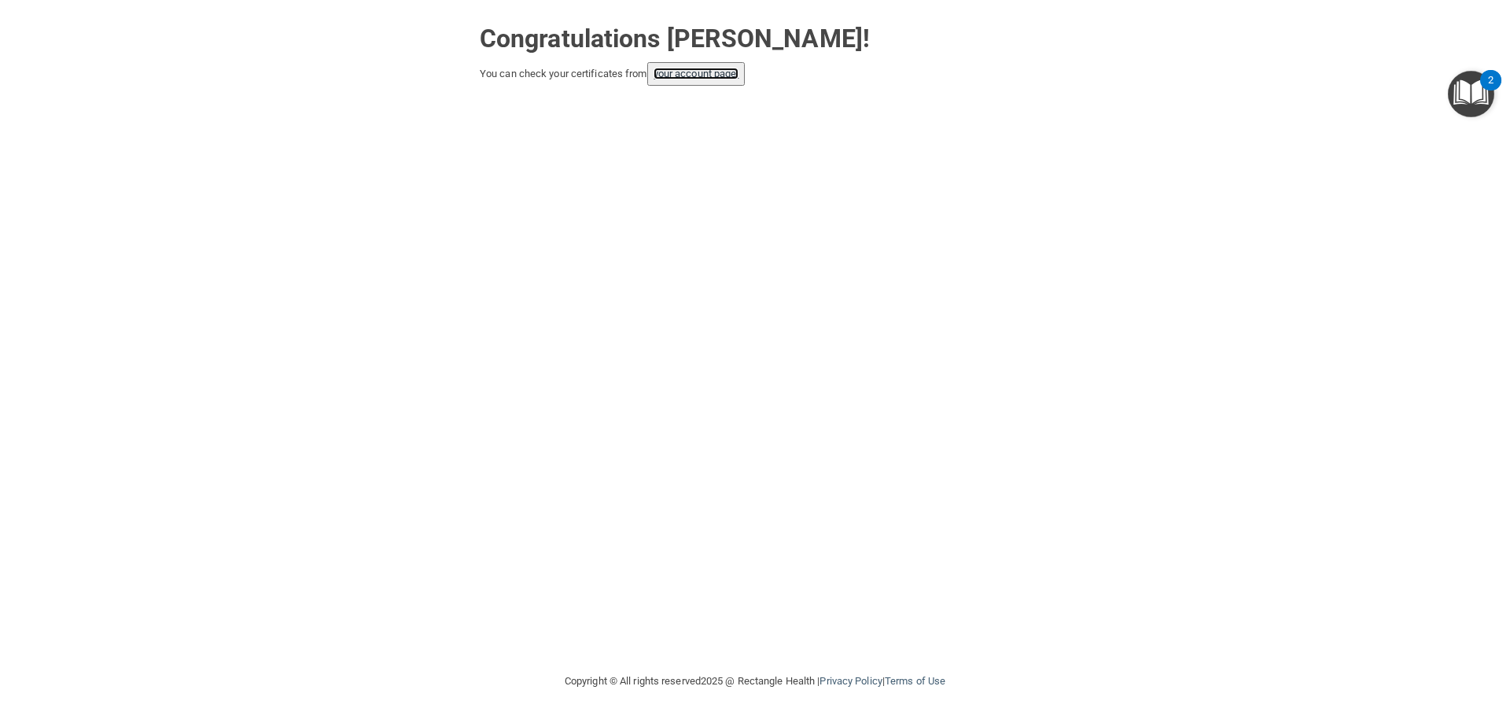
click at [699, 77] on link "your account page!" at bounding box center [696, 74] width 86 height 12
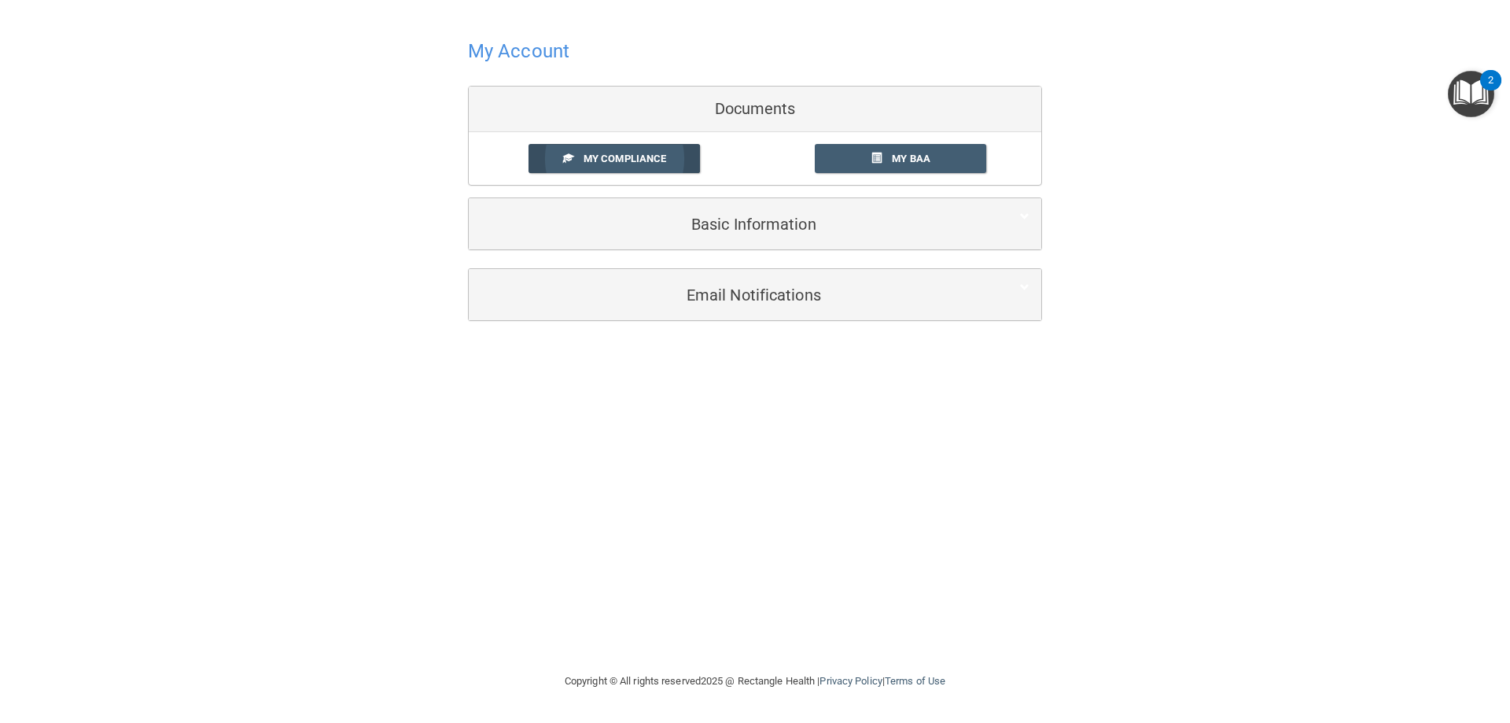
click at [646, 162] on span "My Compliance" at bounding box center [624, 159] width 83 height 12
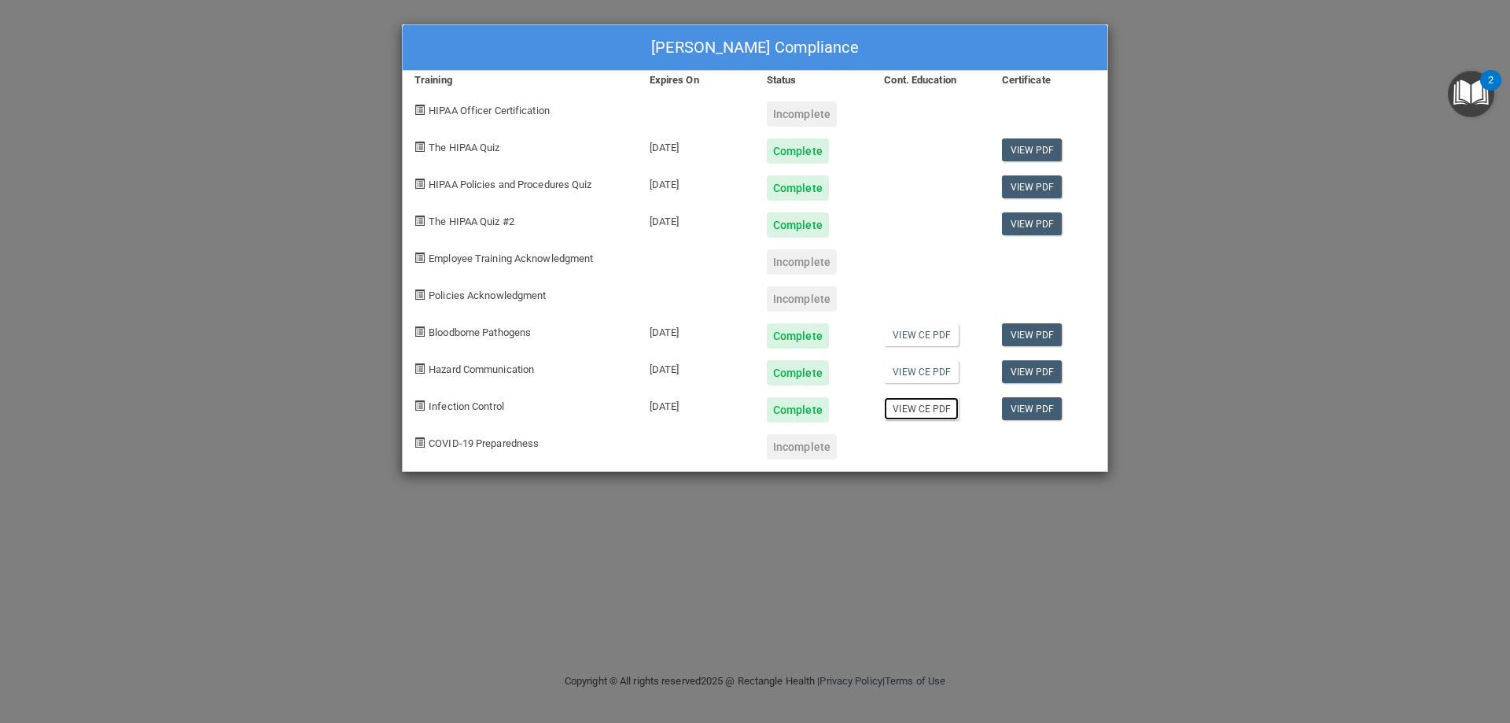
click at [930, 410] on link "View CE PDF" at bounding box center [921, 408] width 75 height 23
click at [1345, 37] on div "LaiLoni Lane's Compliance Training Expires On Status Cont. Education Certificat…" at bounding box center [755, 361] width 1510 height 723
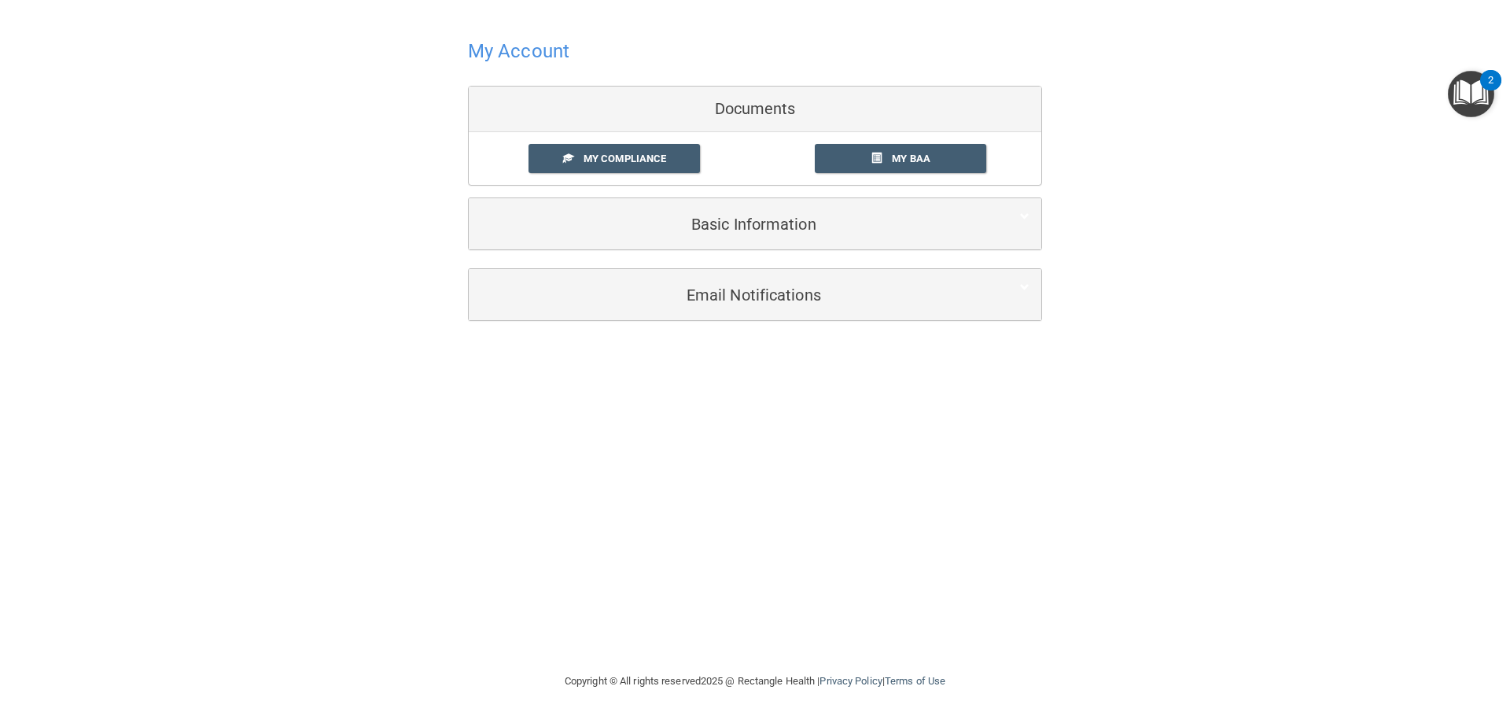
click at [547, 53] on h4 "My Account" at bounding box center [518, 51] width 101 height 20
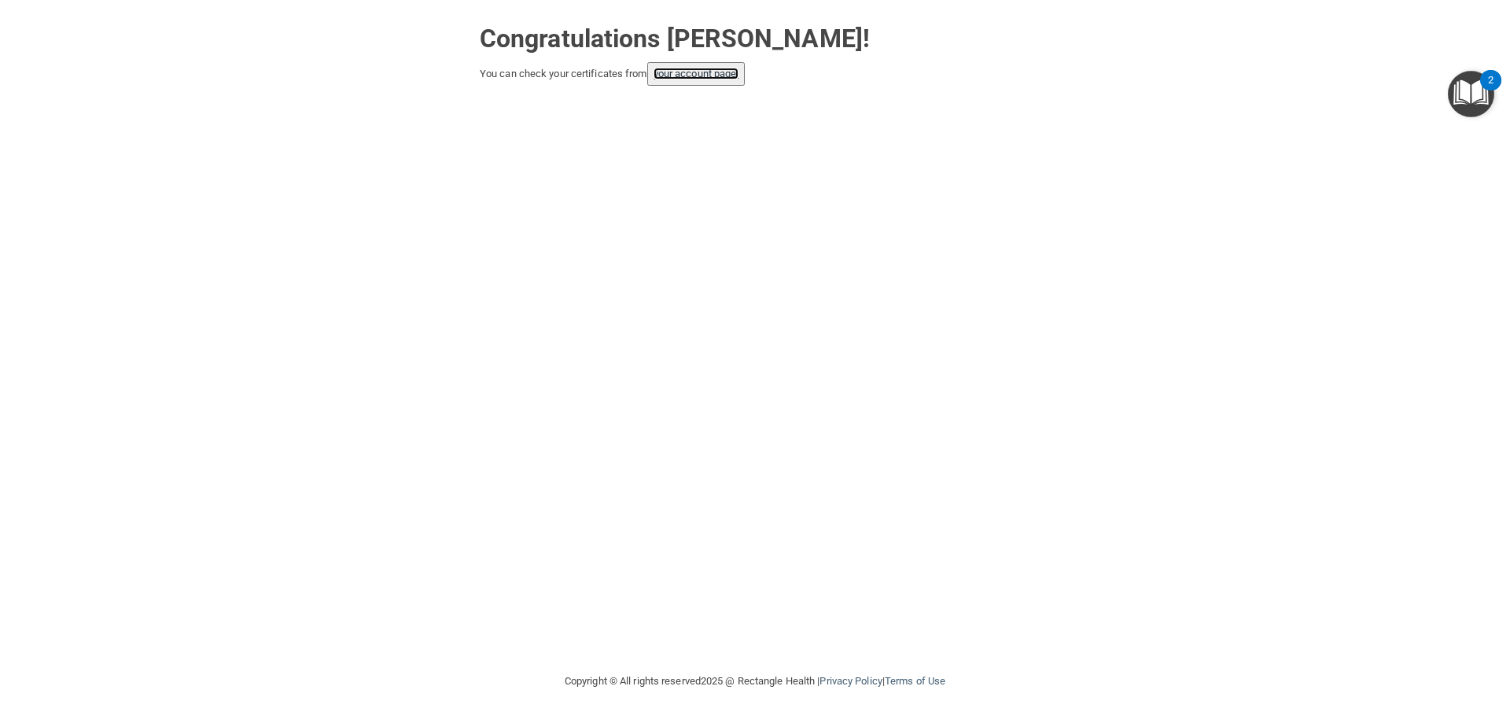
click at [708, 74] on link "your account page!" at bounding box center [696, 74] width 86 height 12
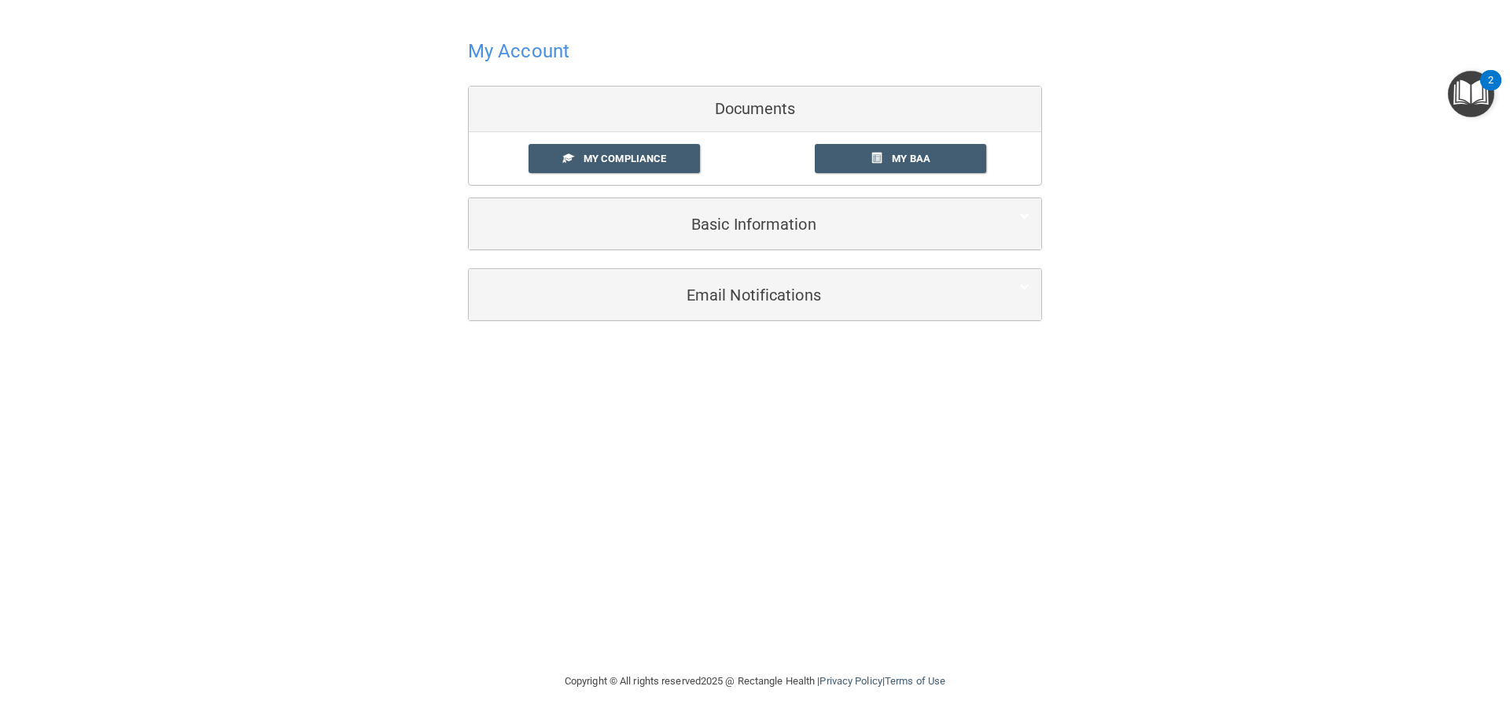
click at [1473, 95] on img "Open Resource Center, 2 new notifications" at bounding box center [1471, 94] width 46 height 46
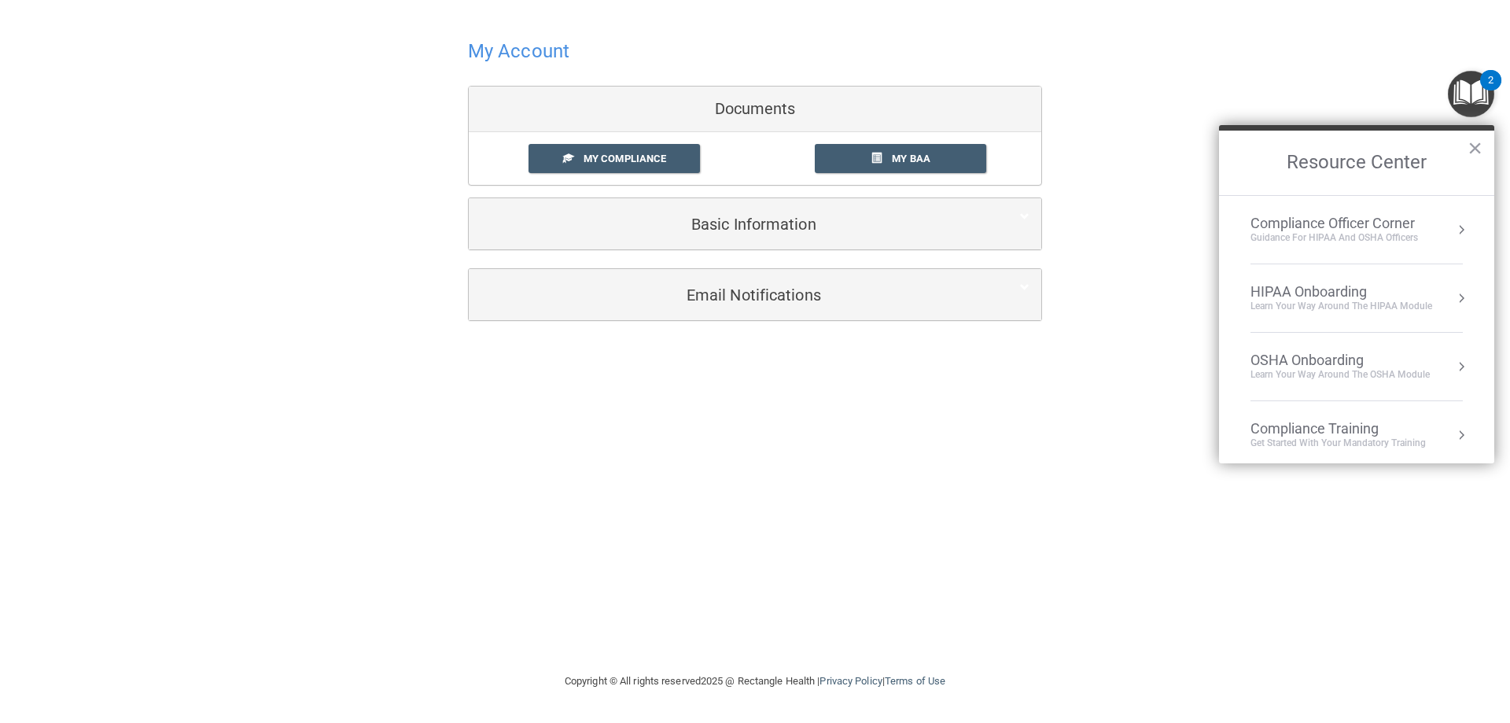
click at [1318, 434] on div "Compliance Training" at bounding box center [1337, 428] width 175 height 17
click at [1208, 70] on div "My Account Documents My Compliance My Compliance My BAA Basic Information Full …" at bounding box center [754, 177] width 1447 height 323
click at [1172, 48] on div "My Account Documents My Compliance My Compliance My BAA Basic Information Full …" at bounding box center [754, 177] width 1447 height 323
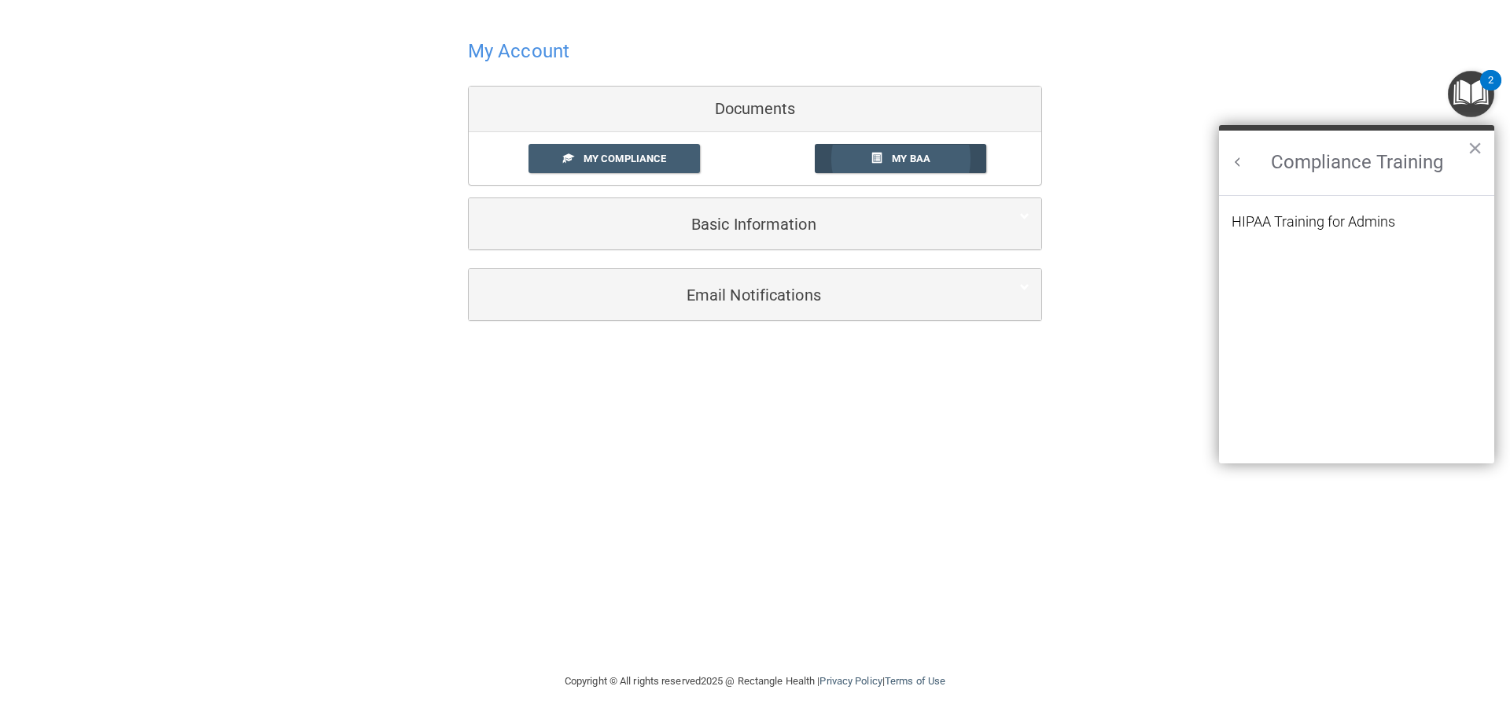
click at [922, 163] on span "My BAA" at bounding box center [911, 159] width 39 height 12
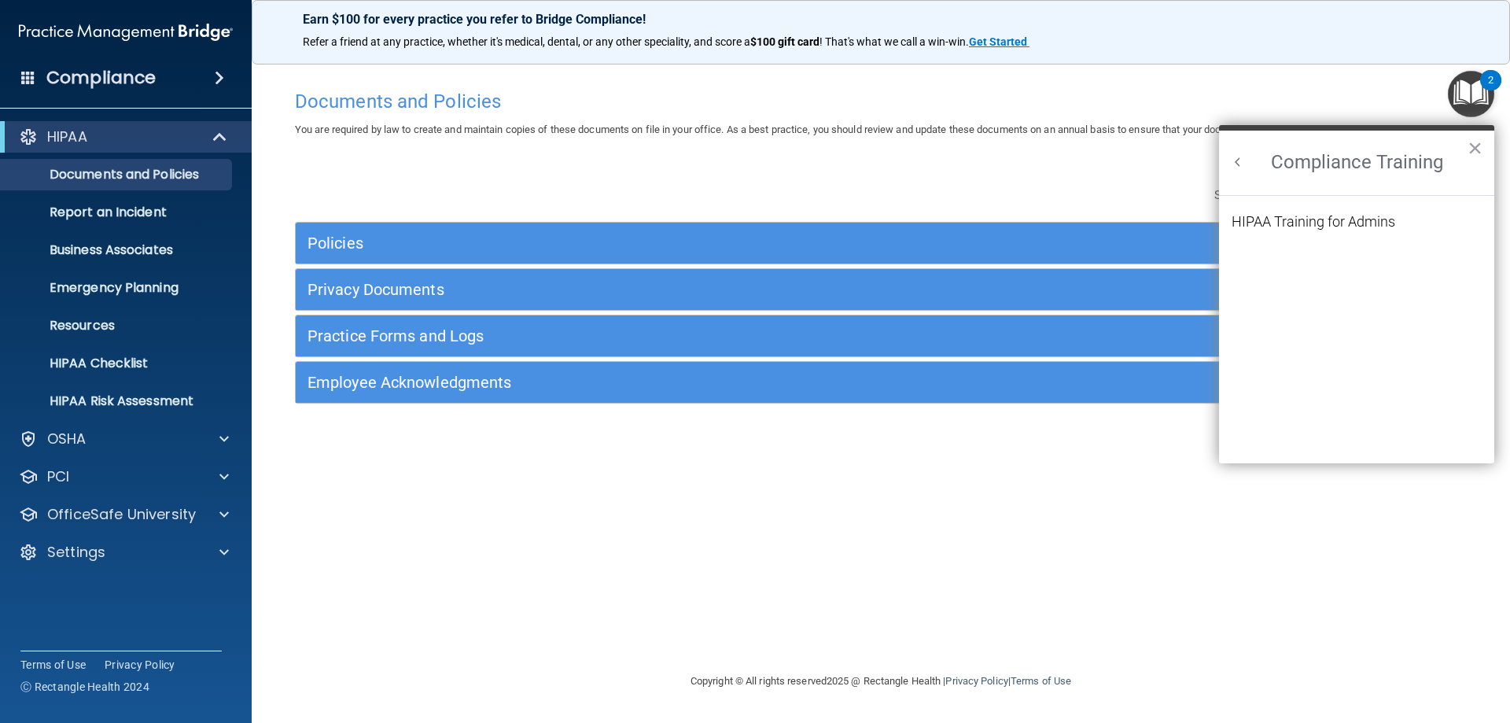
click at [870, 191] on div "Policies Select All (Unselect 0) Unselect All Print Selected (0) Acceptable Use…" at bounding box center [880, 296] width 1195 height 251
click at [116, 440] on div "OSHA" at bounding box center [104, 438] width 195 height 19
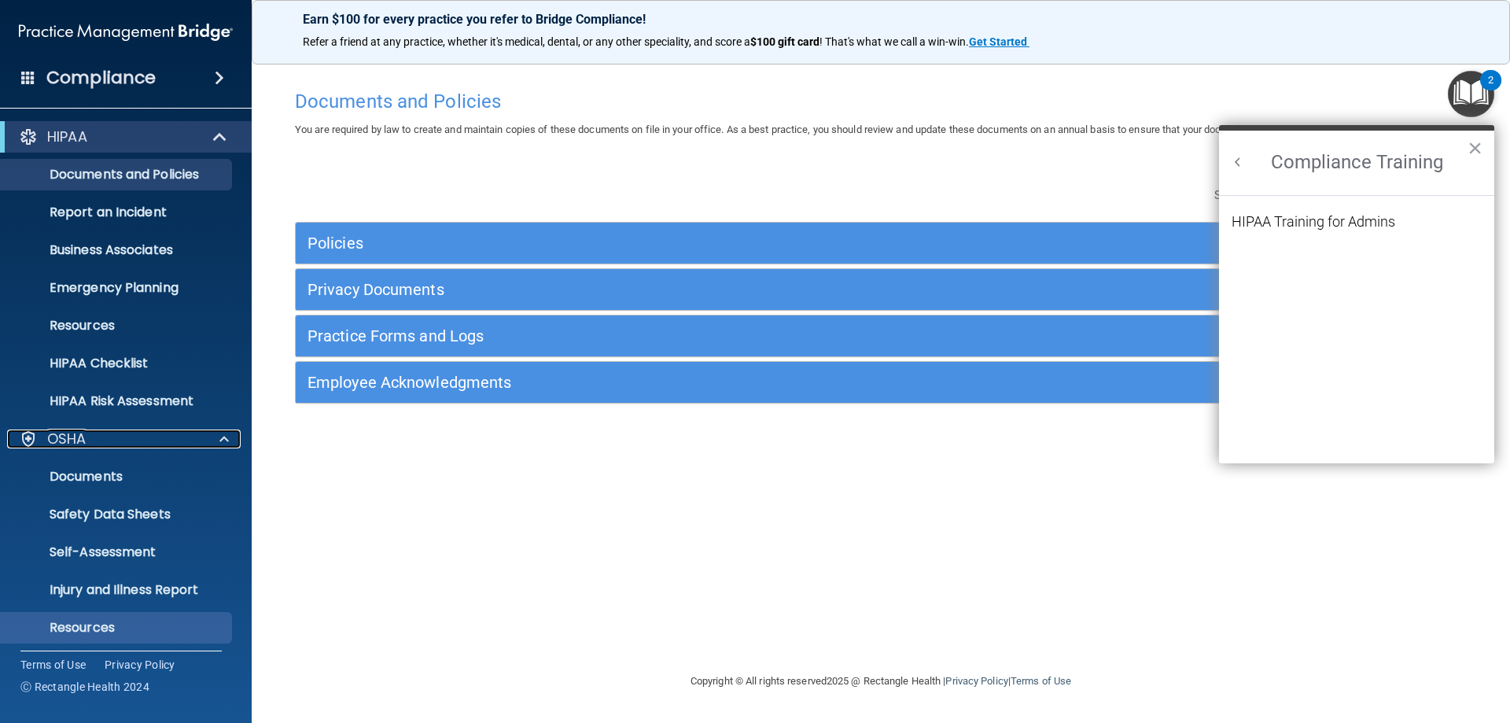
scroll to position [119, 0]
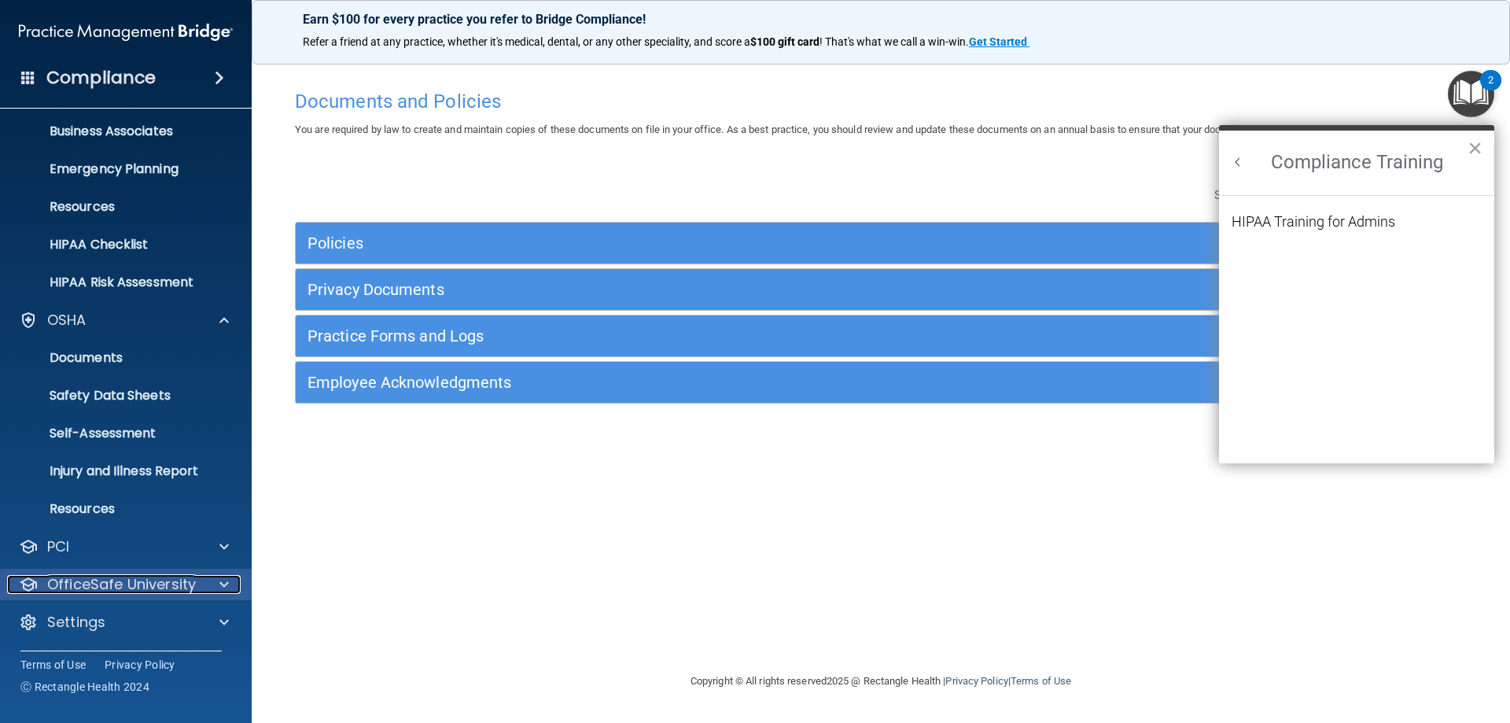
click at [212, 587] on div at bounding box center [221, 584] width 39 height 19
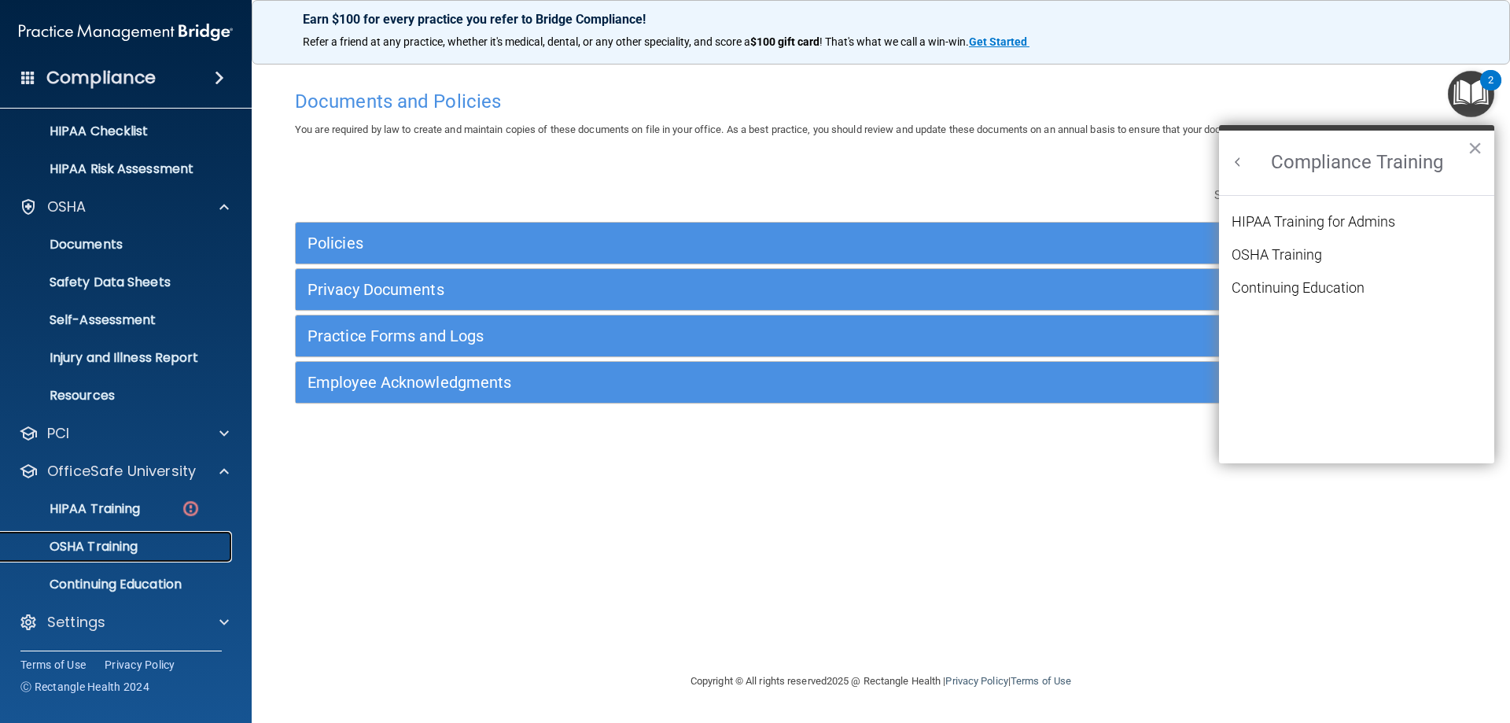
click at [121, 543] on p "OSHA Training" at bounding box center [73, 547] width 127 height 16
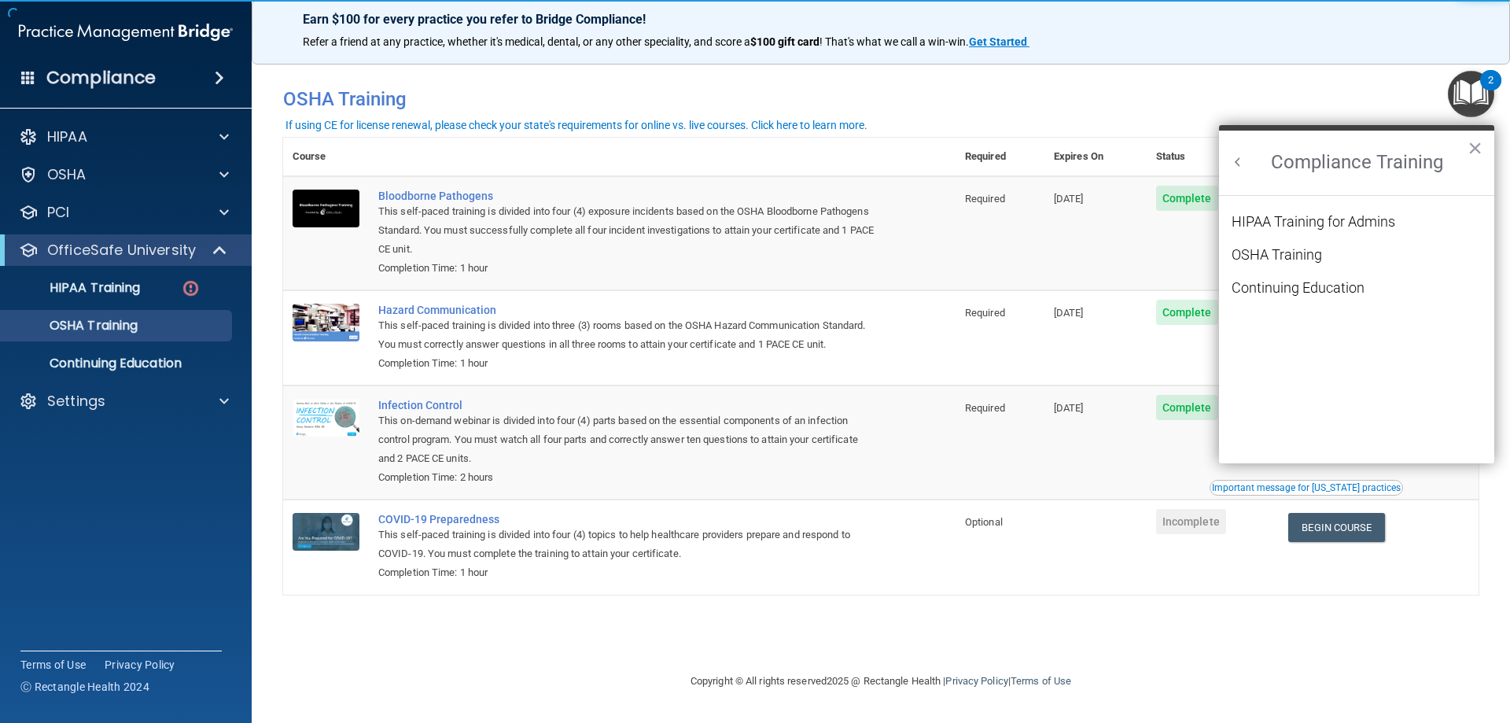
click at [1476, 146] on button "×" at bounding box center [1474, 147] width 15 height 25
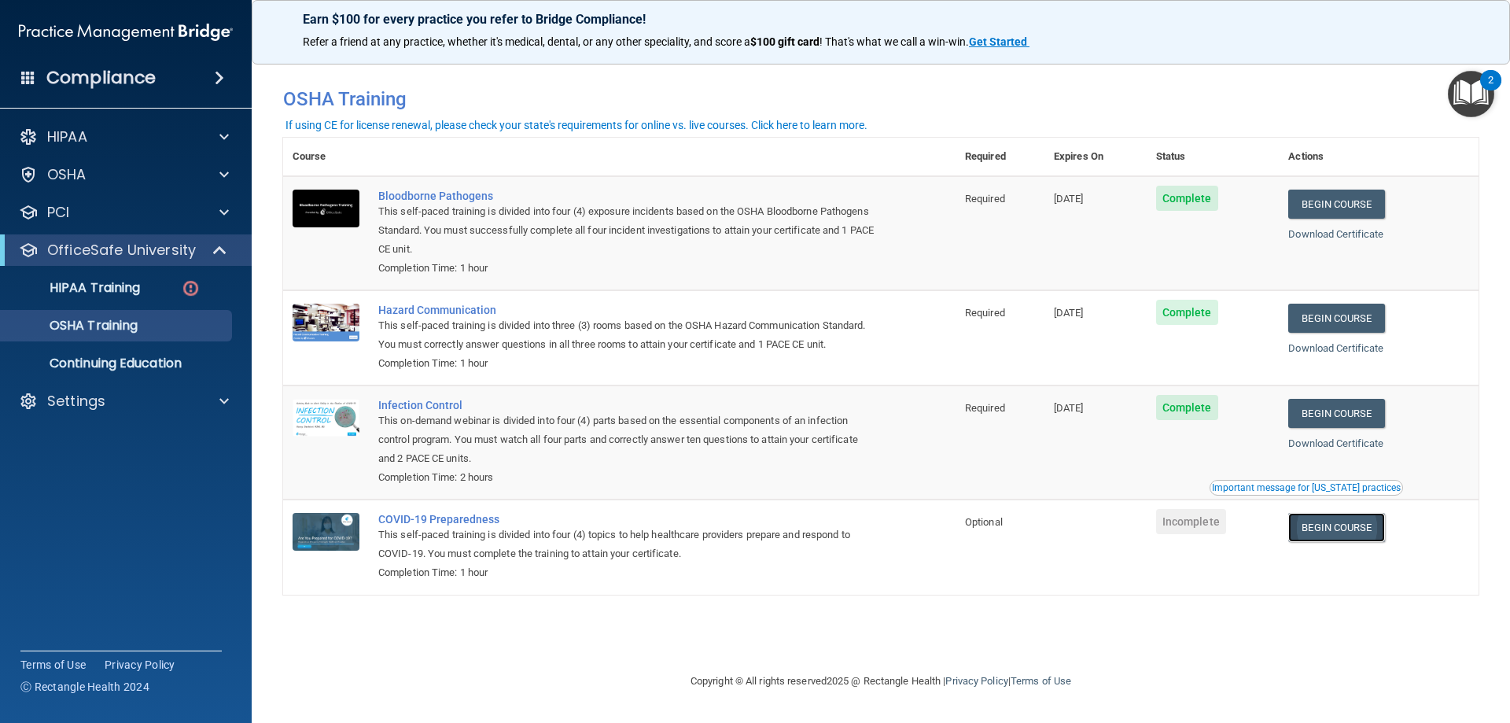
click at [1329, 523] on link "Begin Course" at bounding box center [1336, 527] width 96 height 29
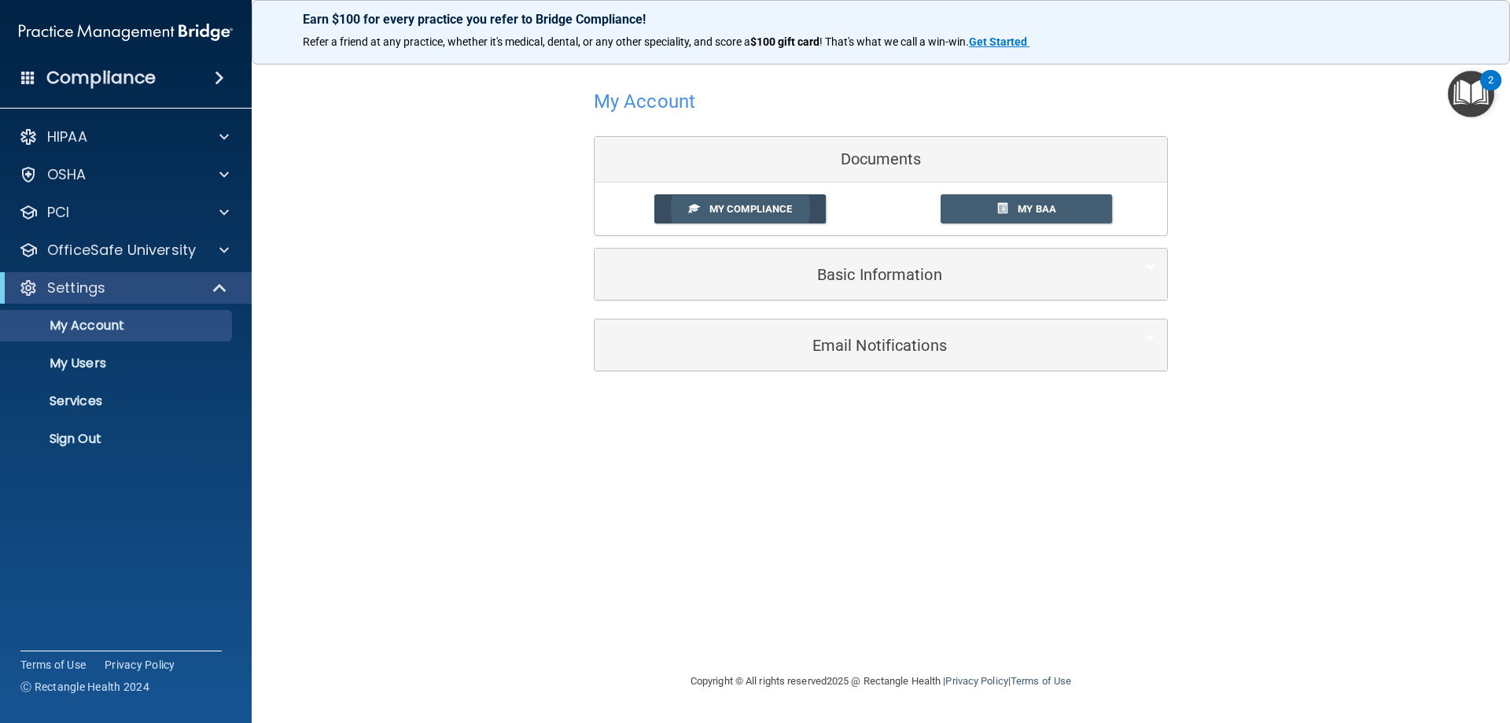
click at [740, 213] on span "My Compliance" at bounding box center [750, 209] width 83 height 12
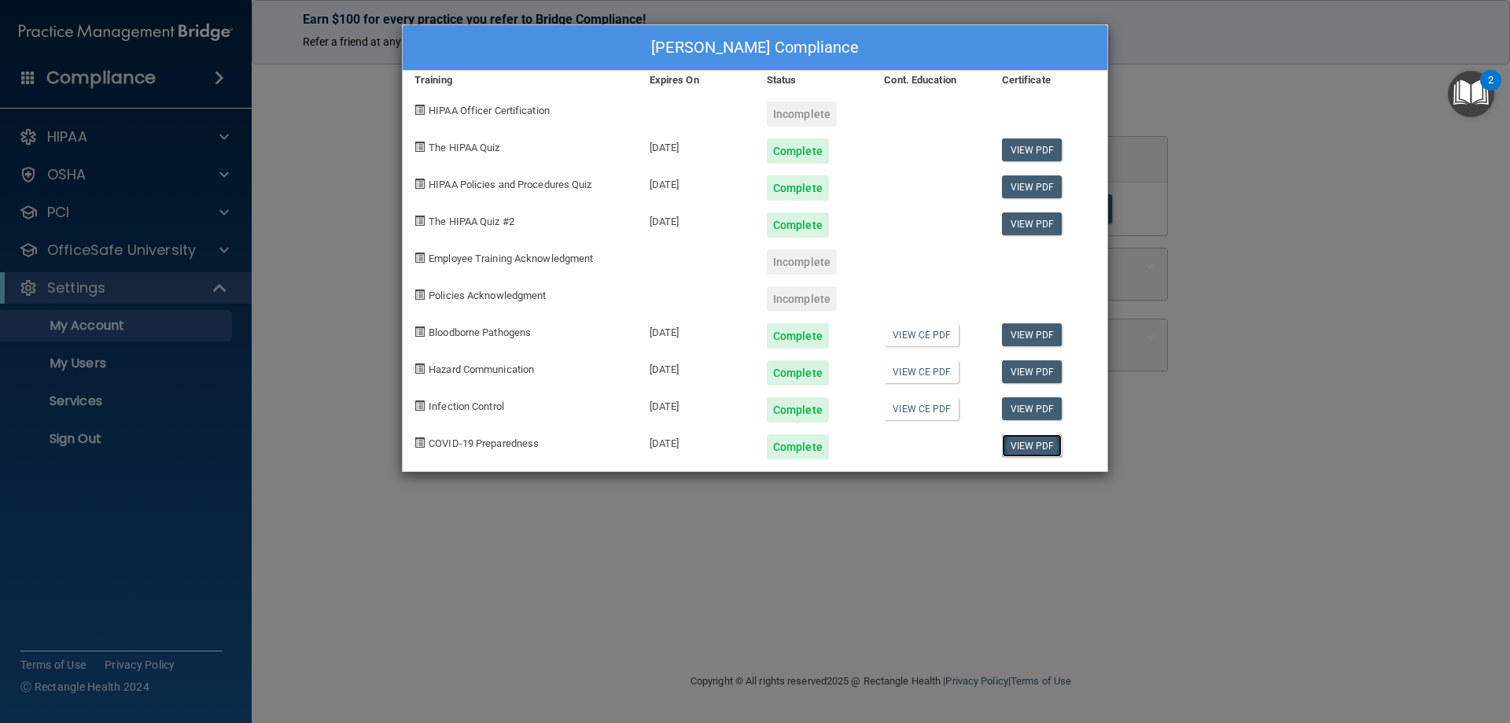
click at [1028, 443] on link "View PDF" at bounding box center [1032, 445] width 61 height 23
click at [1040, 402] on link "View PDF" at bounding box center [1032, 408] width 61 height 23
click at [1014, 332] on link "View PDF" at bounding box center [1032, 334] width 61 height 23
click at [1034, 371] on link "View PDF" at bounding box center [1032, 371] width 61 height 23
click at [1025, 143] on link "View PDF" at bounding box center [1032, 149] width 61 height 23
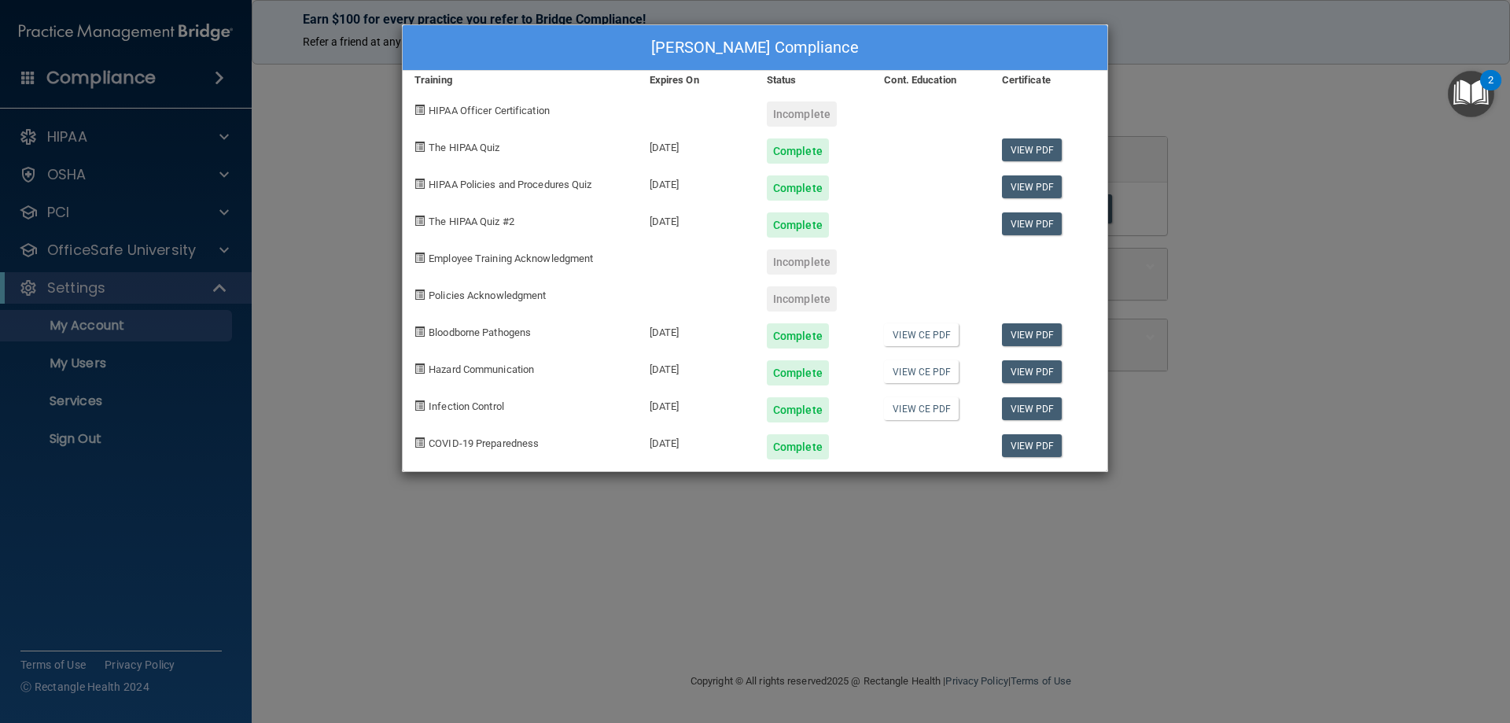
click at [1308, 153] on div "[PERSON_NAME] Compliance Training Expires On Status Cont. Education Certificate…" at bounding box center [755, 361] width 1510 height 723
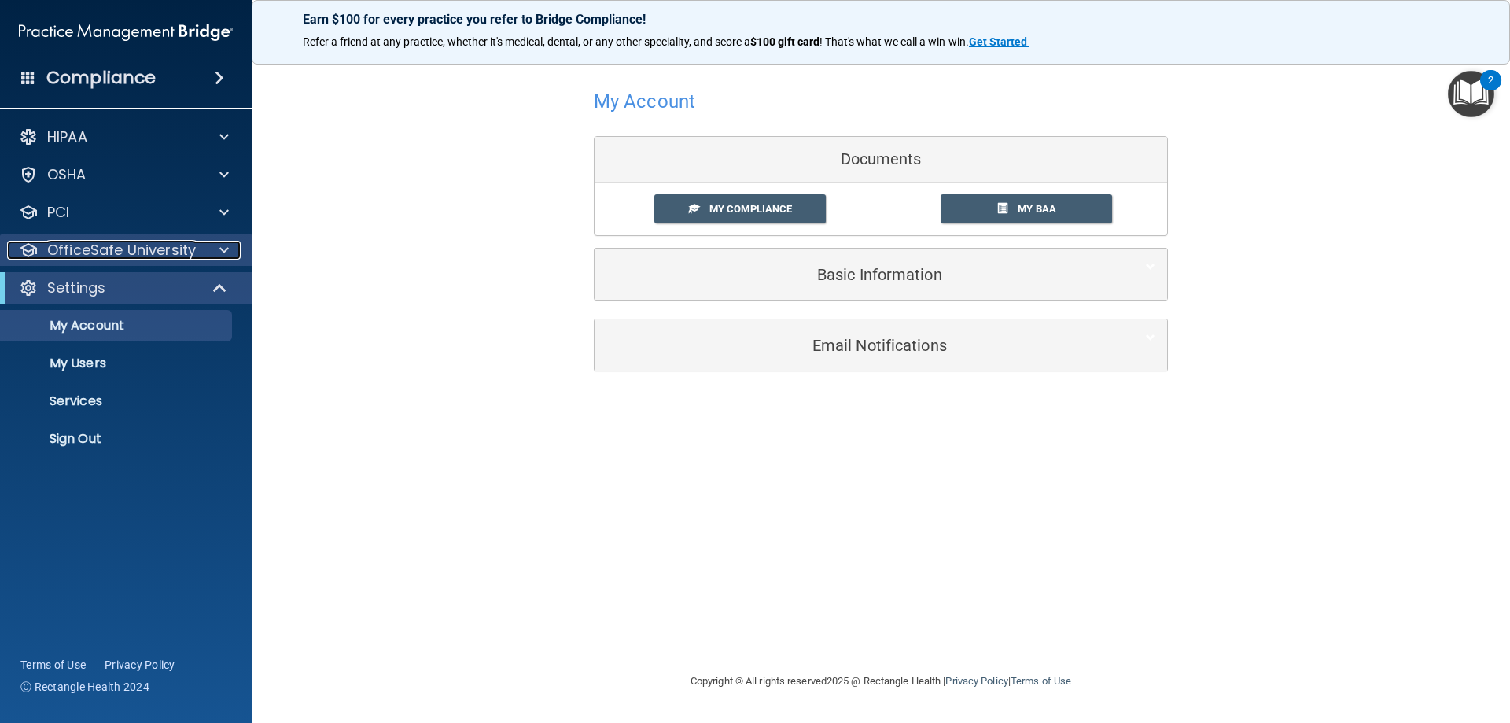
drag, startPoint x: 197, startPoint y: 242, endPoint x: 192, endPoint y: 252, distance: 10.9
click at [197, 241] on div "OfficeSafe University" at bounding box center [104, 250] width 195 height 19
